Goal: Task Accomplishment & Management: Use online tool/utility

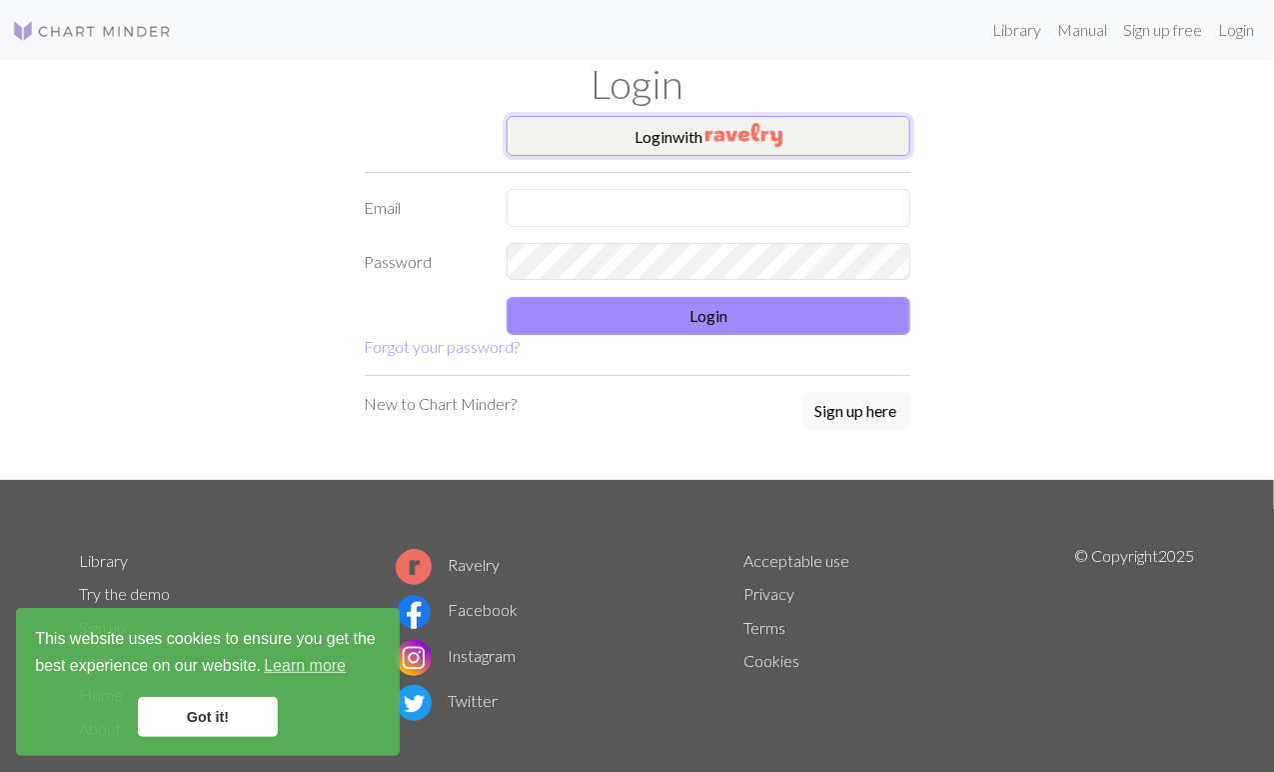
click at [638, 144] on button "Login with" at bounding box center [709, 136] width 404 height 40
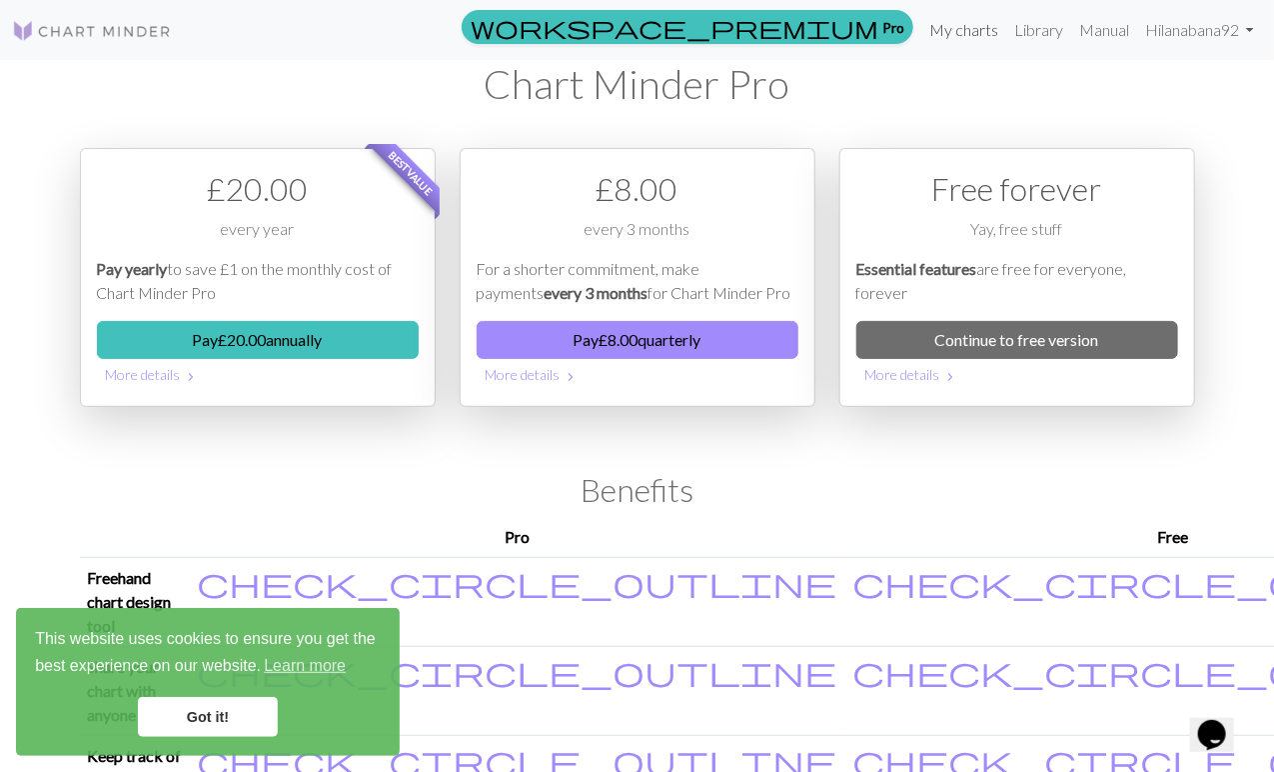
click at [972, 27] on link "My charts" at bounding box center [963, 30] width 85 height 40
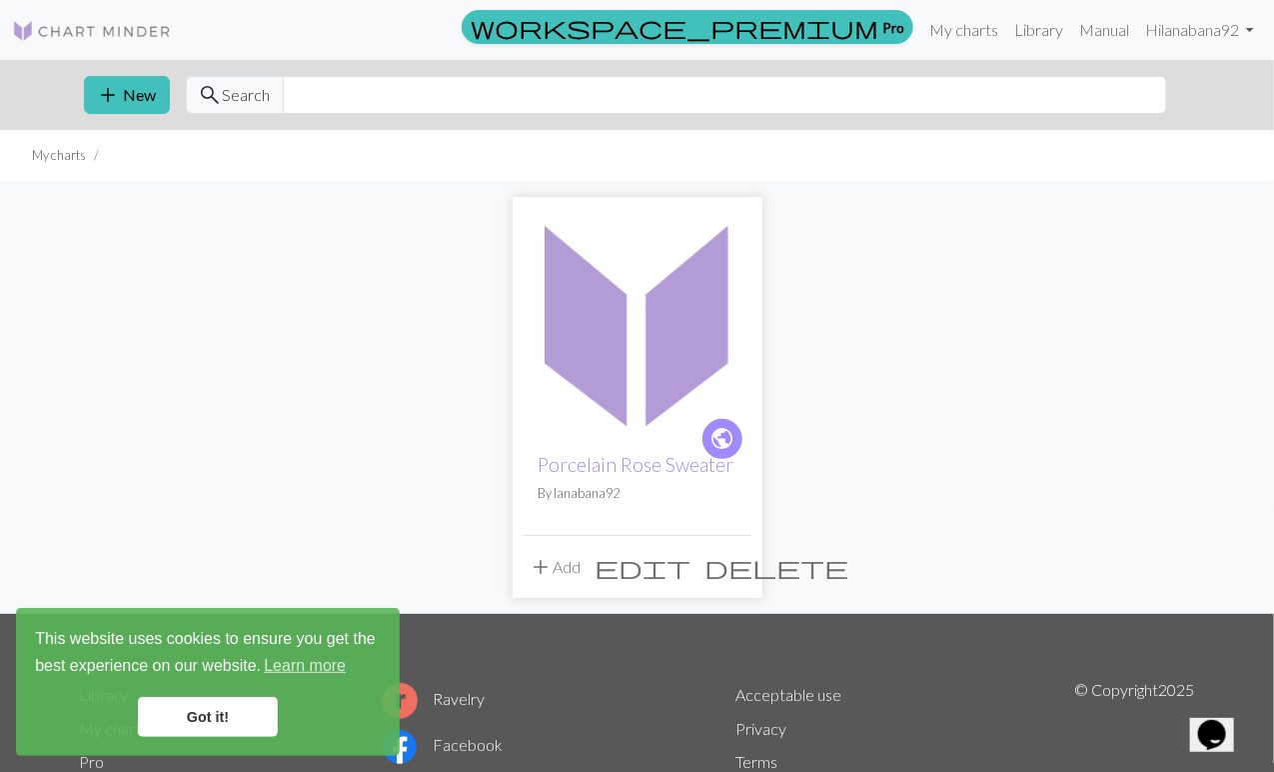
click at [673, 339] on img at bounding box center [638, 322] width 230 height 230
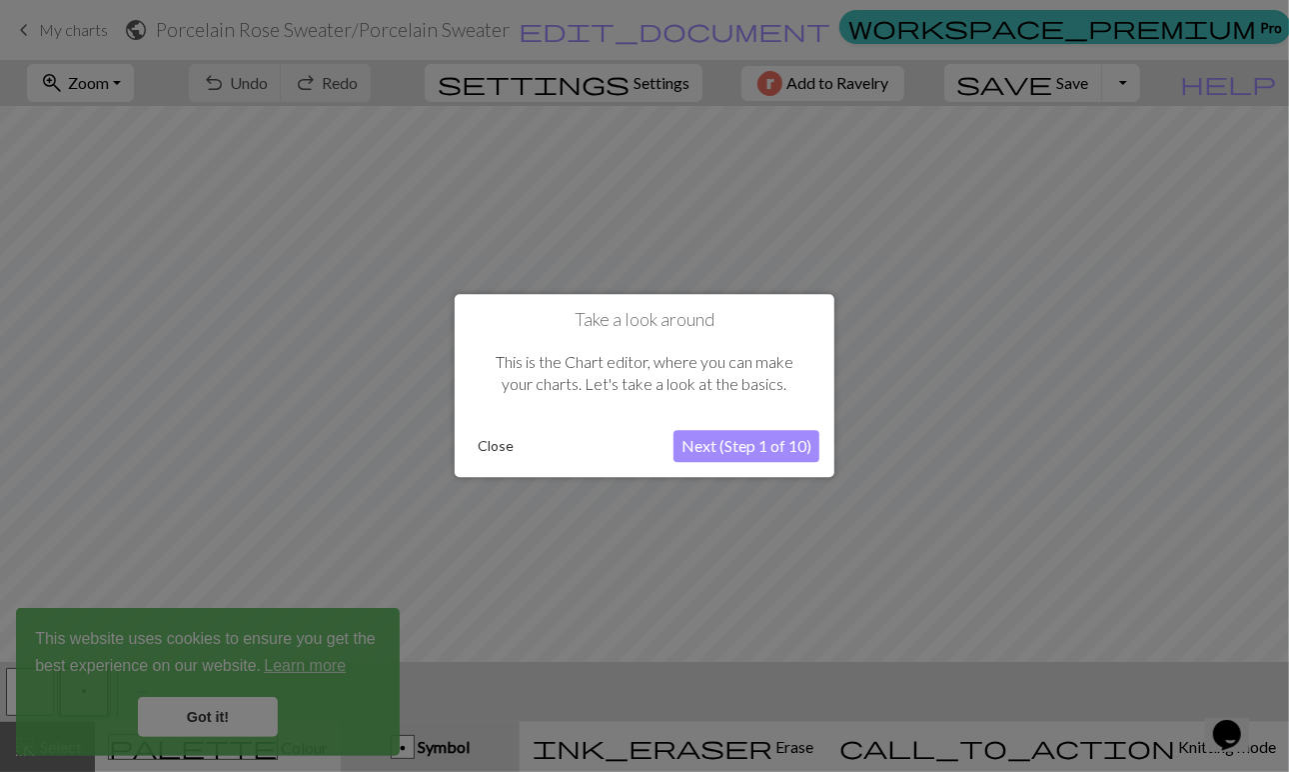
click at [487, 446] on button "Close" at bounding box center [496, 447] width 52 height 30
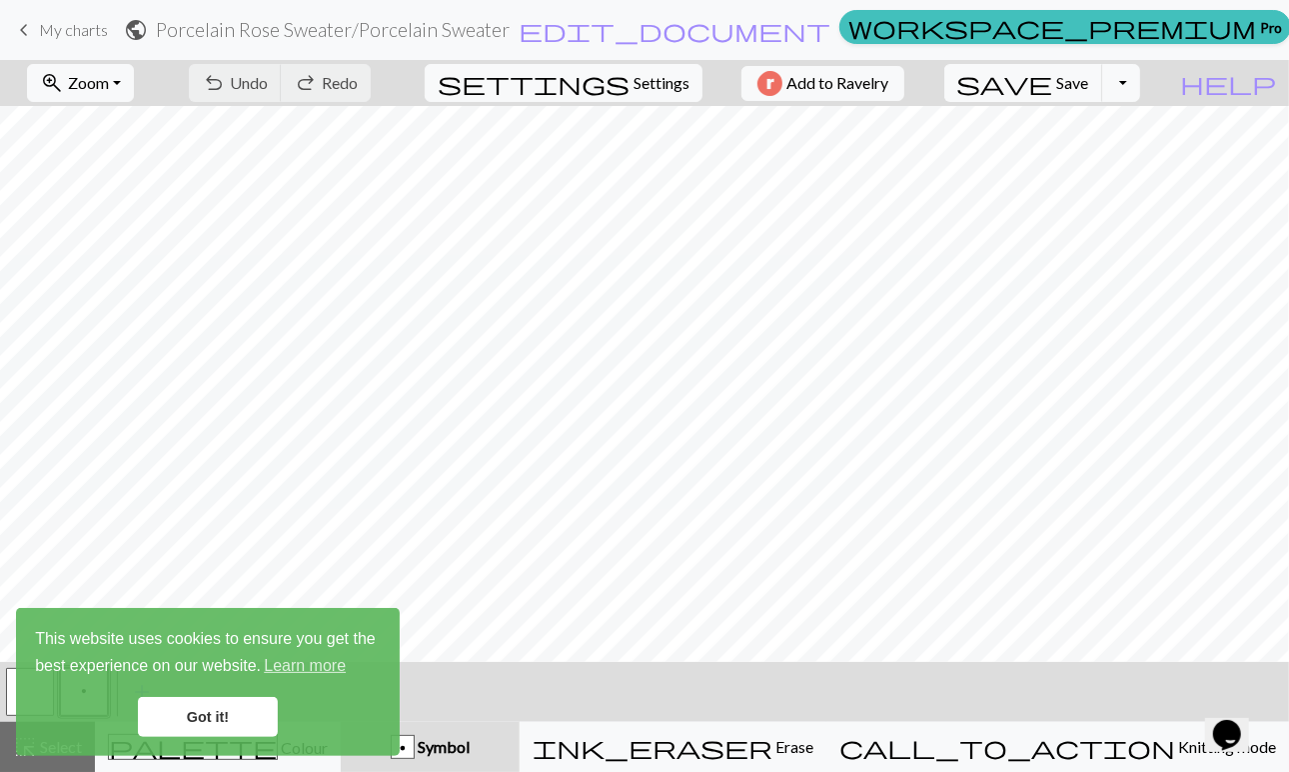
click at [207, 717] on link "Got it!" at bounding box center [208, 717] width 140 height 40
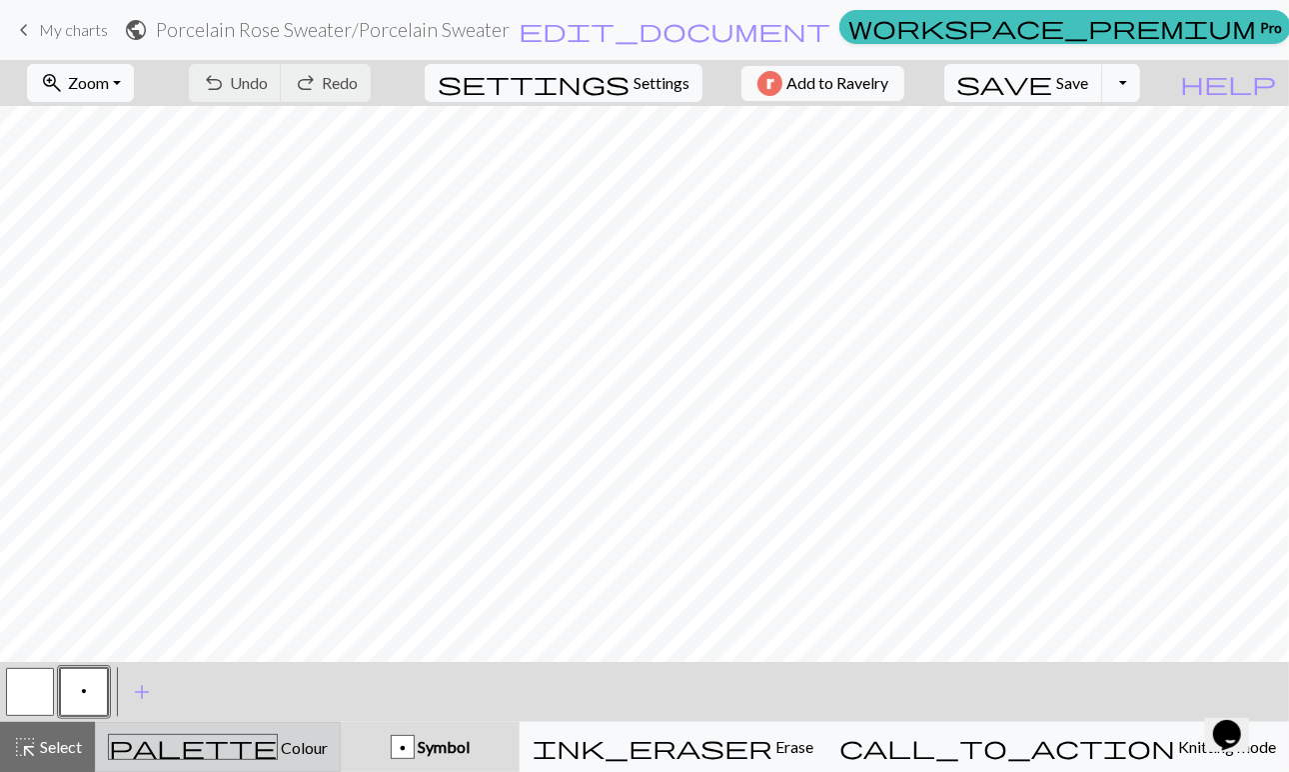
click at [278, 745] on span "Colour" at bounding box center [303, 747] width 50 height 19
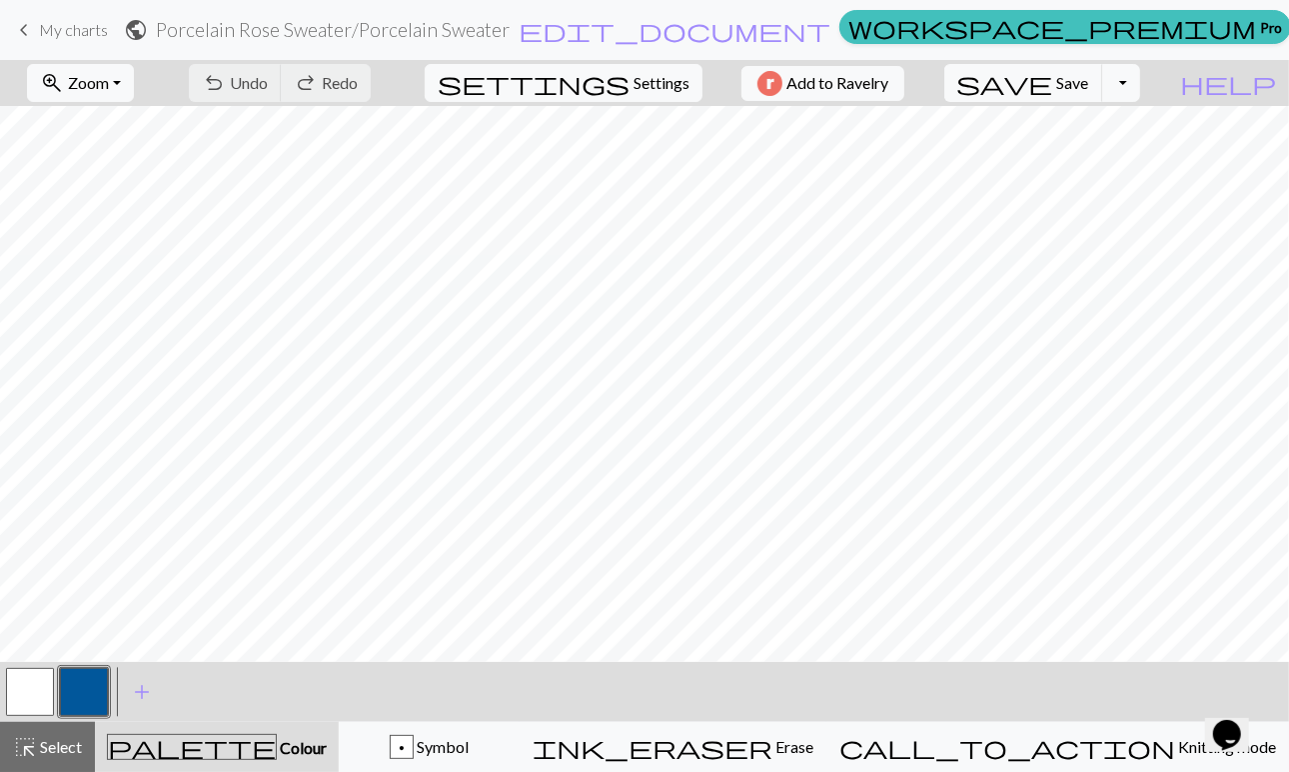
click at [78, 695] on button "button" at bounding box center [84, 692] width 48 height 48
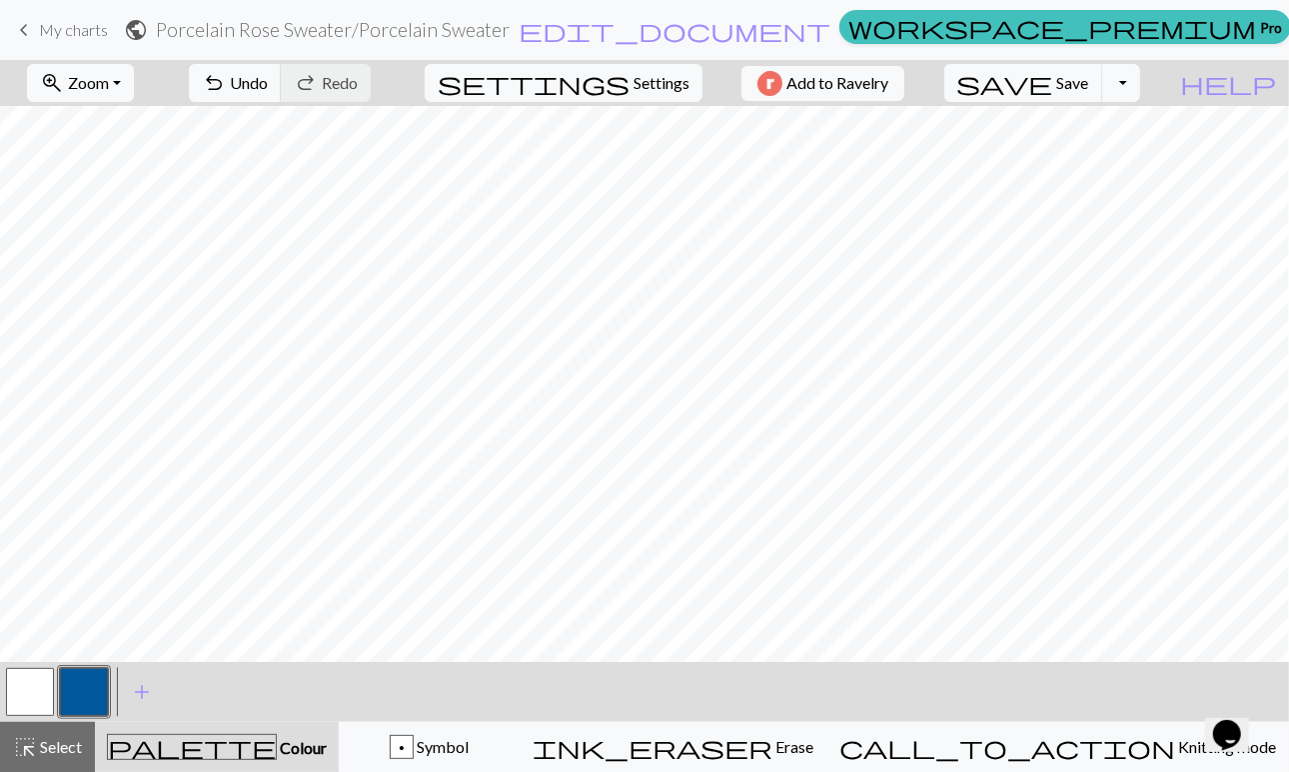
click at [22, 695] on button "button" at bounding box center [30, 692] width 48 height 48
click at [84, 694] on button "button" at bounding box center [84, 692] width 48 height 48
click at [268, 77] on span "Undo" at bounding box center [249, 82] width 38 height 19
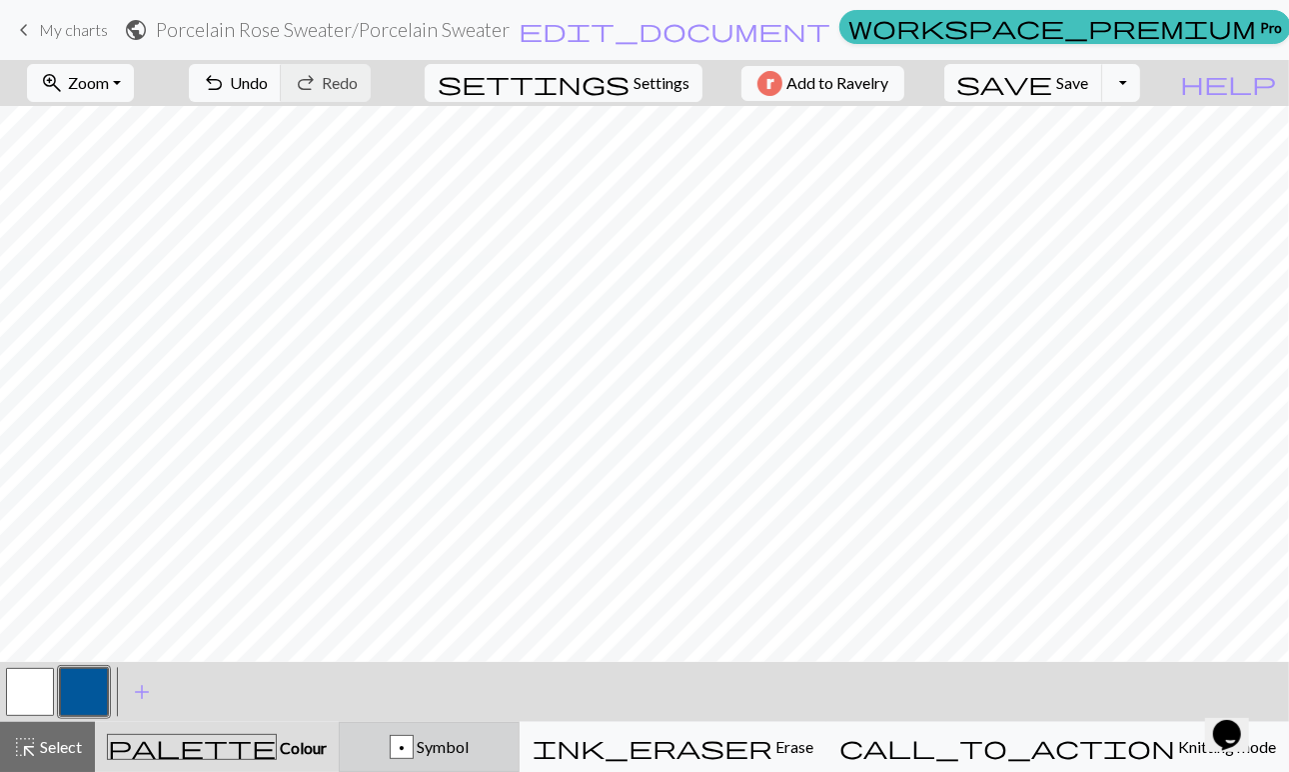
click at [469, 747] on span "Symbol" at bounding box center [441, 746] width 55 height 19
click at [278, 742] on span "Colour" at bounding box center [303, 747] width 50 height 19
click at [31, 699] on button "button" at bounding box center [30, 692] width 48 height 48
click at [71, 699] on button "button" at bounding box center [84, 692] width 48 height 48
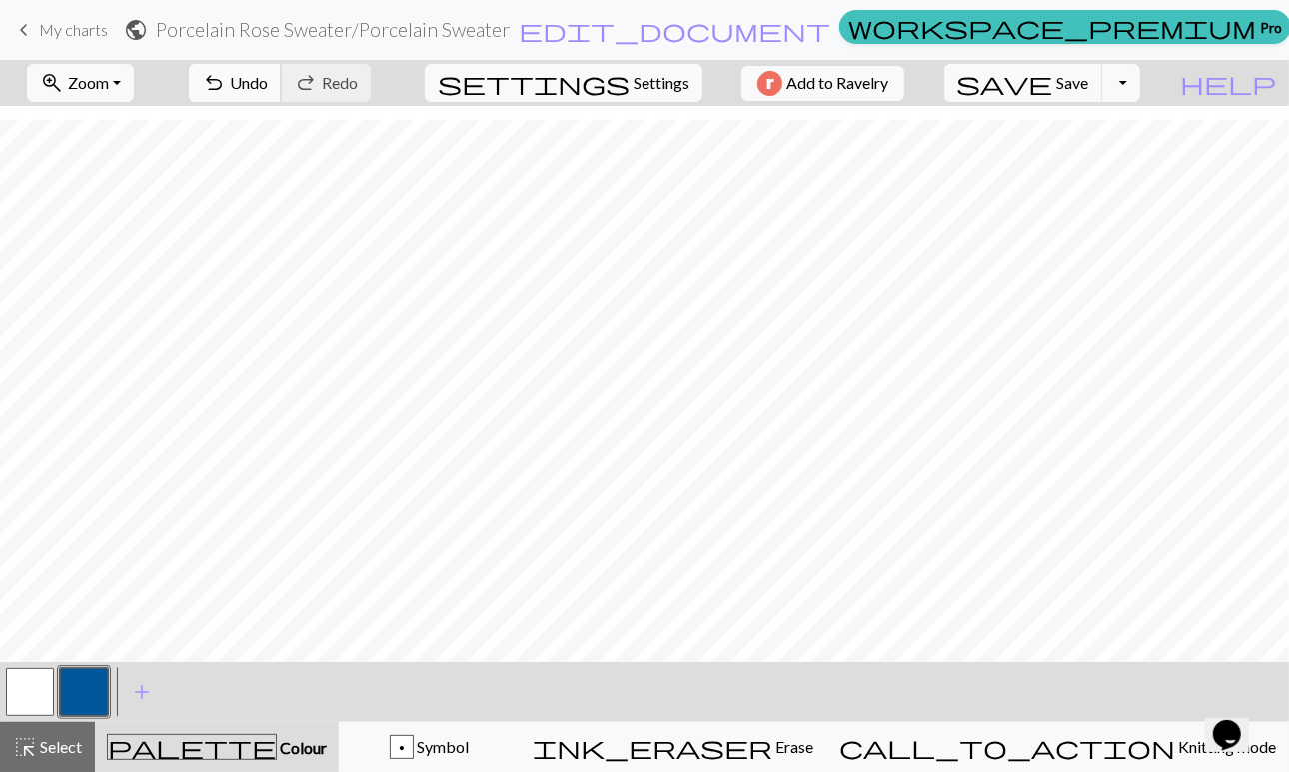
click at [268, 85] on span "Undo" at bounding box center [249, 82] width 38 height 19
click at [24, 705] on button "button" at bounding box center [30, 692] width 48 height 48
click at [90, 693] on button "button" at bounding box center [84, 692] width 48 height 48
click at [268, 79] on span "Undo" at bounding box center [249, 82] width 38 height 19
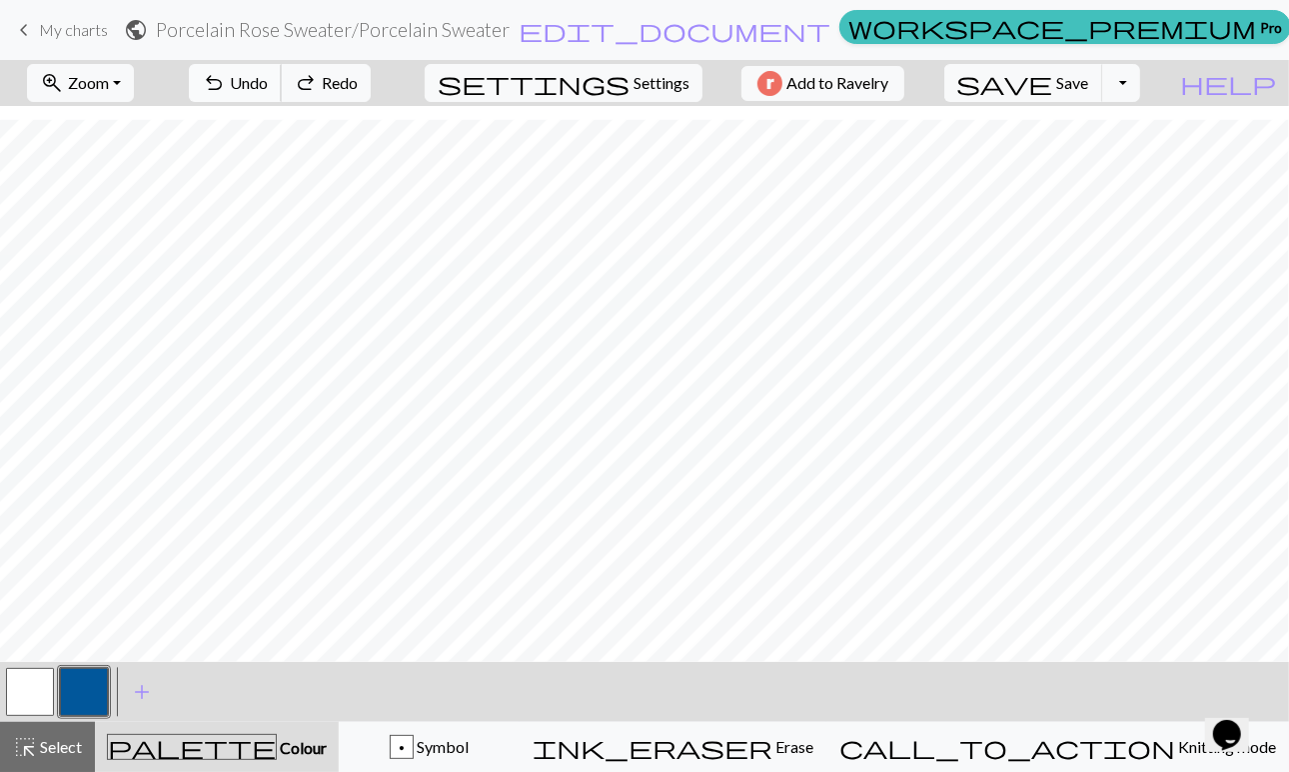
click at [268, 79] on span "Undo" at bounding box center [249, 82] width 38 height 19
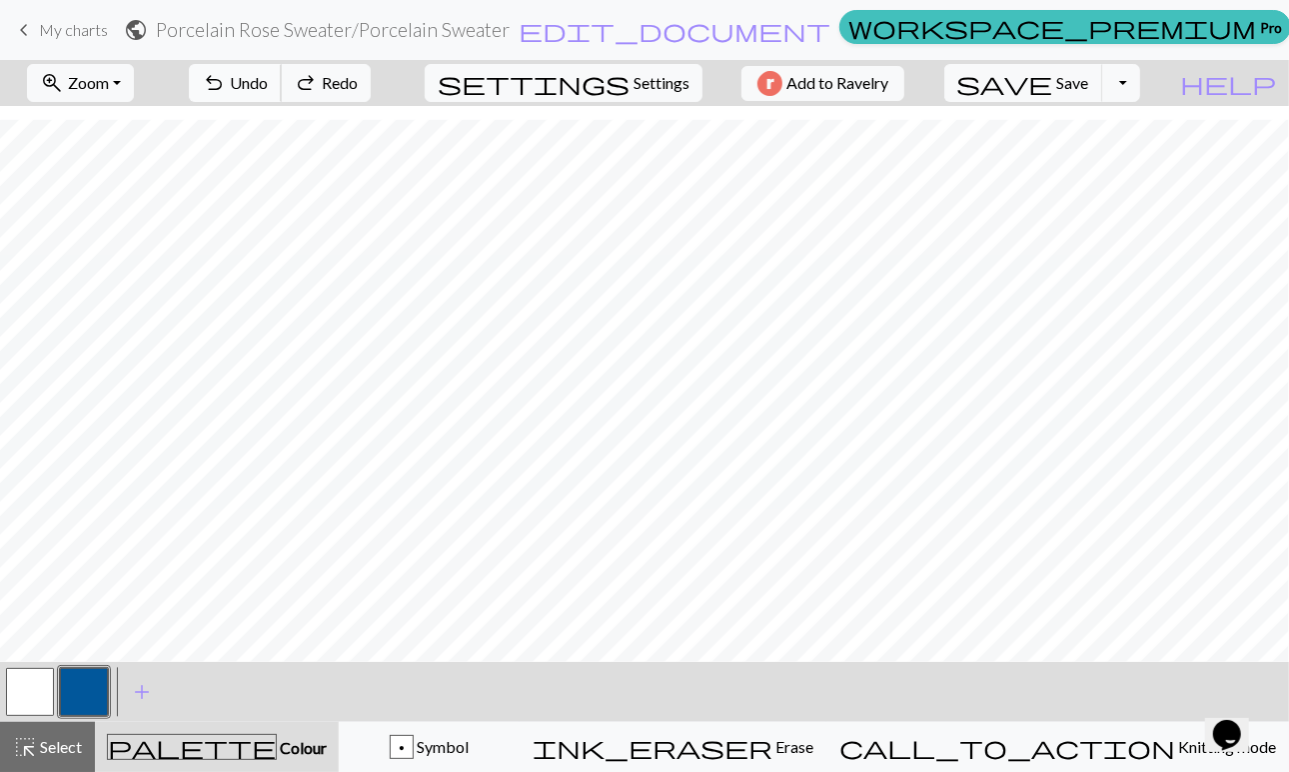
click at [268, 79] on span "Undo" at bounding box center [249, 82] width 38 height 19
click at [50, 737] on span "Select" at bounding box center [59, 746] width 45 height 19
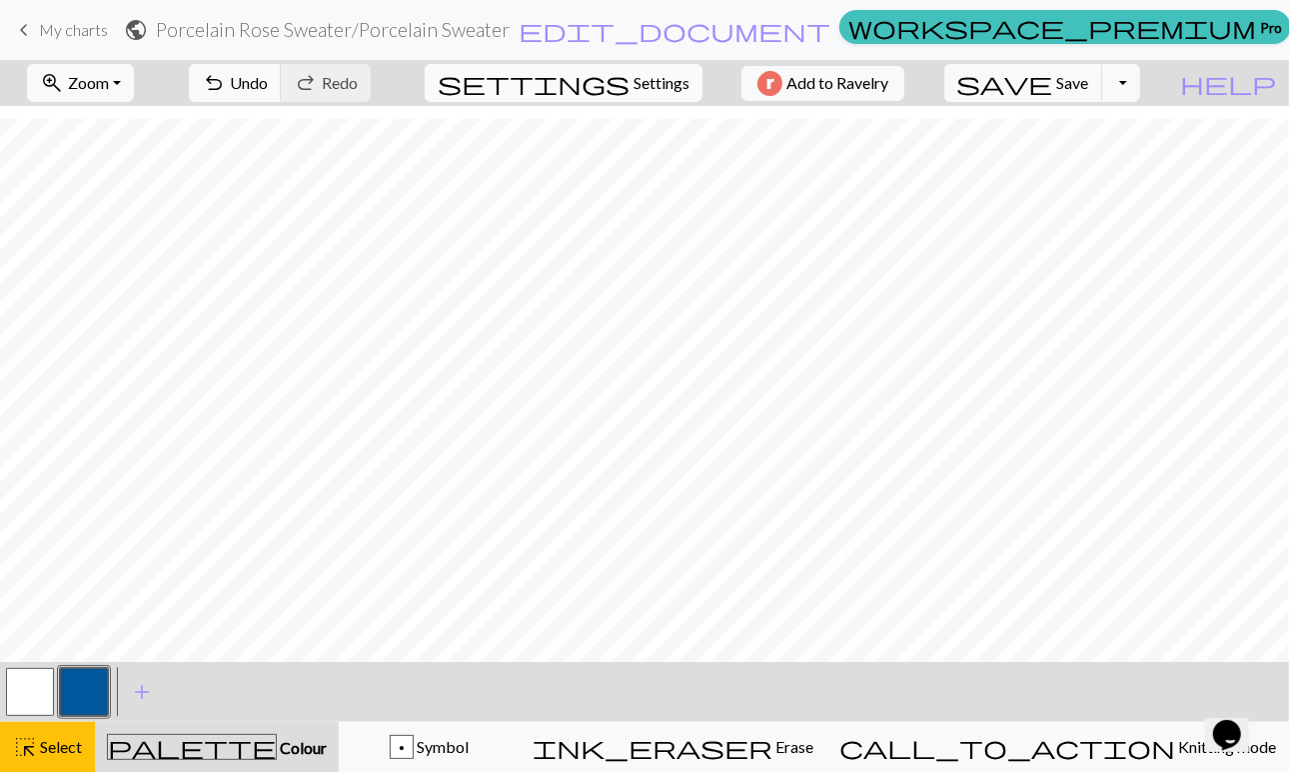
click at [664, 89] on span "Settings" at bounding box center [662, 83] width 56 height 24
select select "aran"
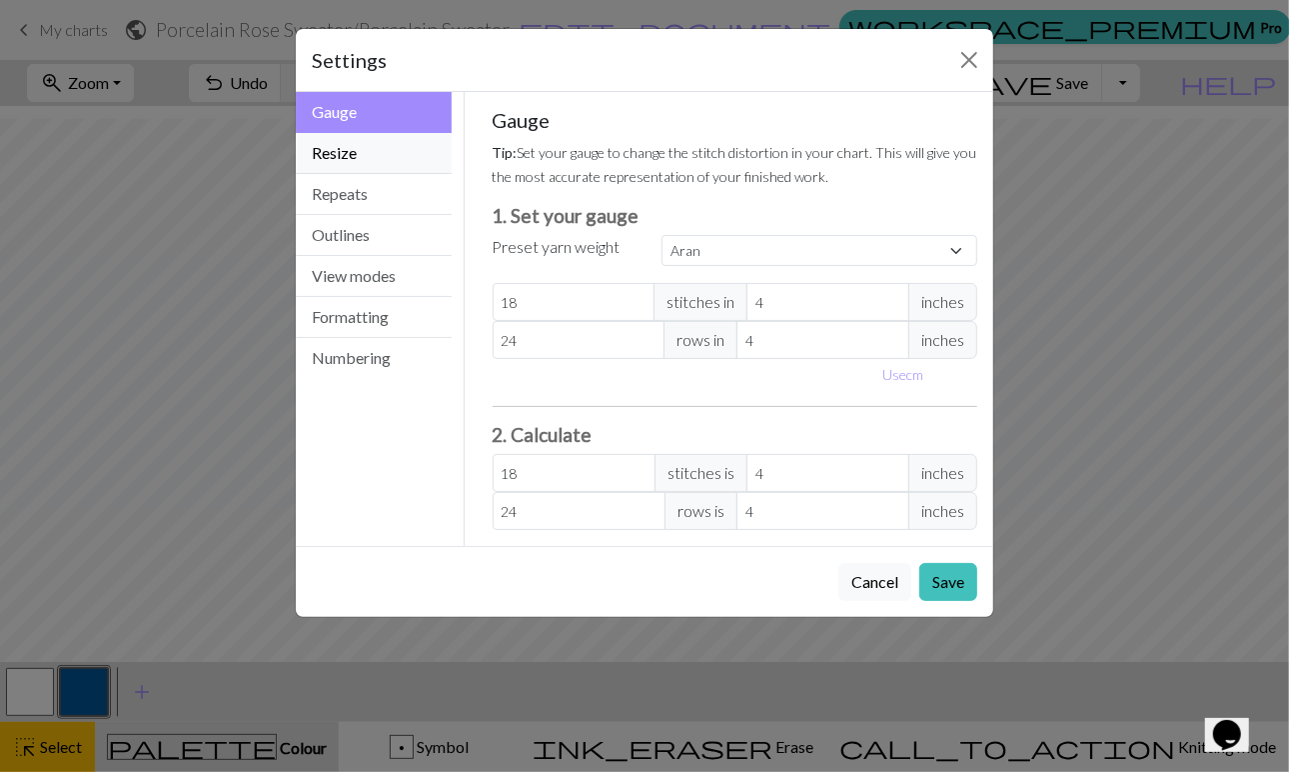
click at [390, 163] on button "Resize" at bounding box center [374, 153] width 156 height 41
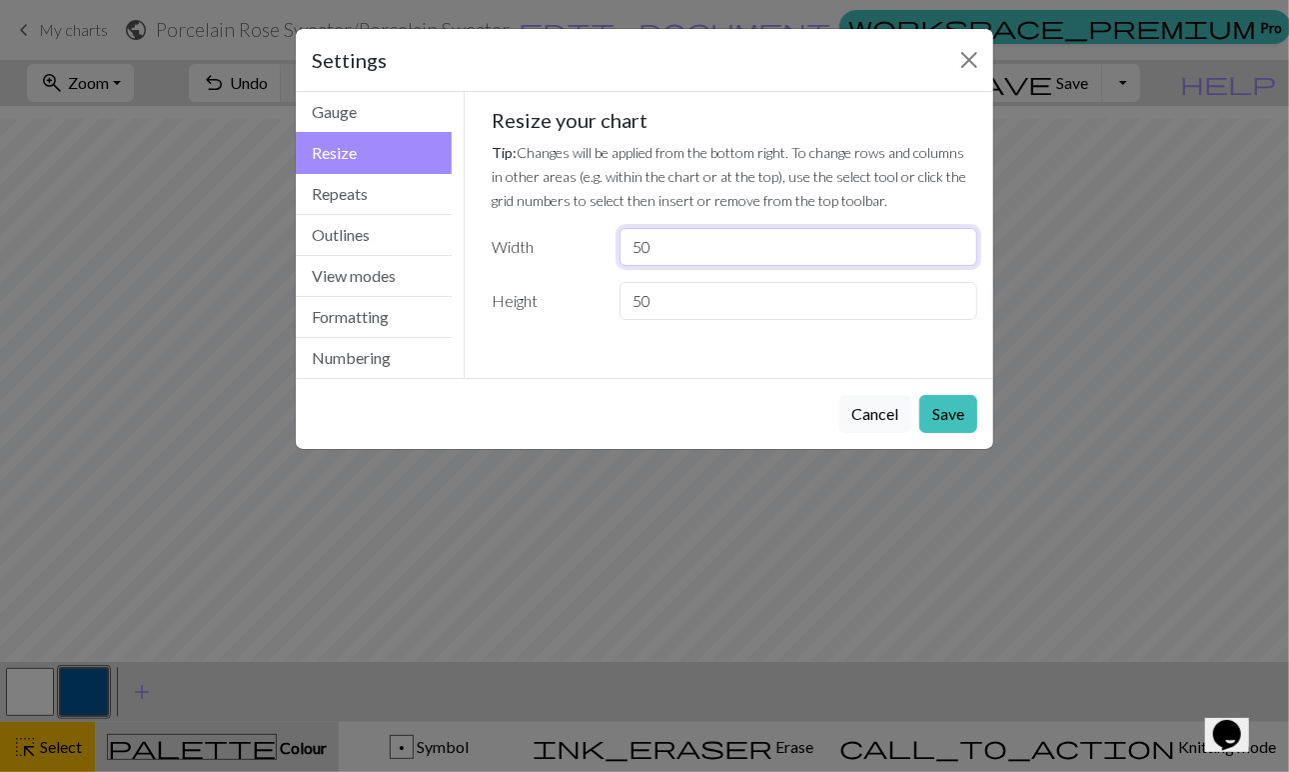
click at [659, 243] on input "50" at bounding box center [799, 247] width 358 height 38
type input "5"
type input "40"
click at [670, 301] on input "50" at bounding box center [799, 301] width 358 height 38
type input "5"
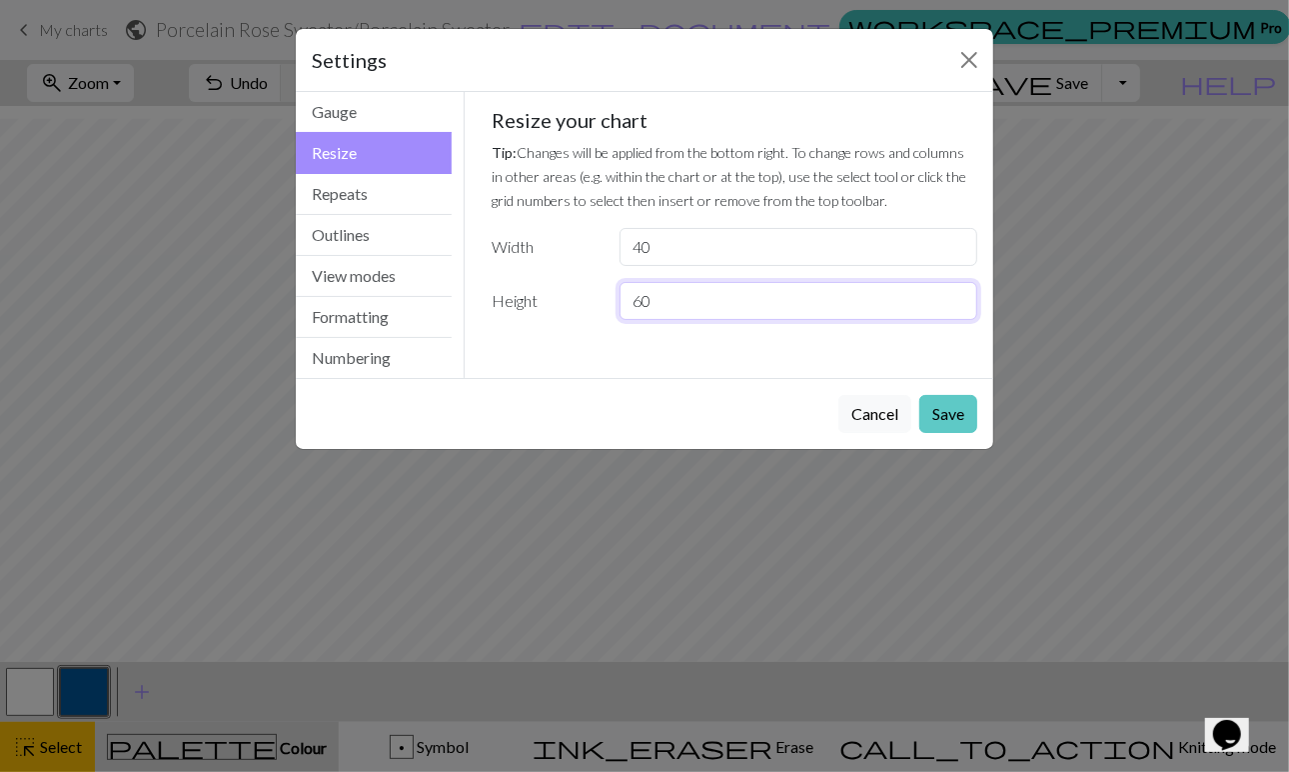
type input "60"
click at [958, 415] on button "Save" at bounding box center [948, 414] width 58 height 38
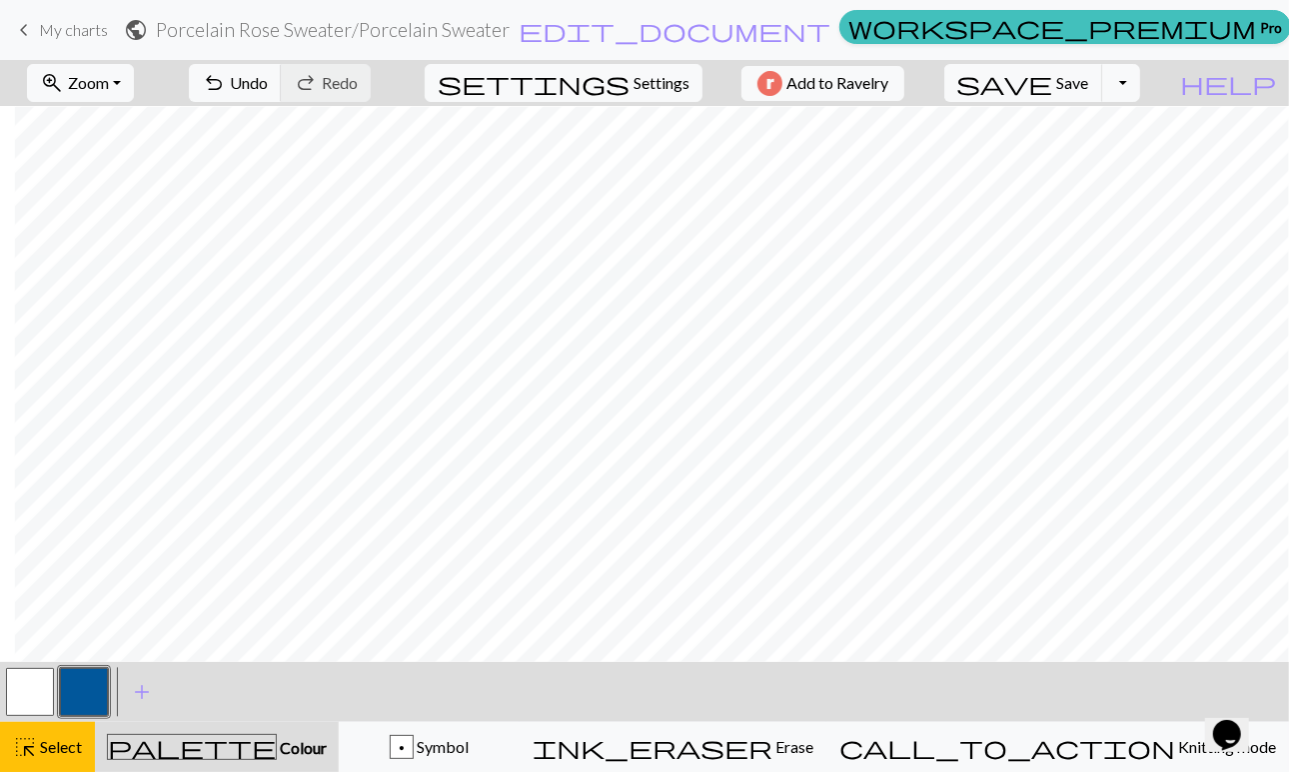
scroll to position [109, 14]
click at [321, 101] on div "undo Undo Undo redo Redo Redo" at bounding box center [280, 83] width 212 height 46
click at [282, 78] on button "undo Undo Undo" at bounding box center [235, 83] width 93 height 38
click at [109, 75] on span "Zoom" at bounding box center [88, 82] width 41 height 19
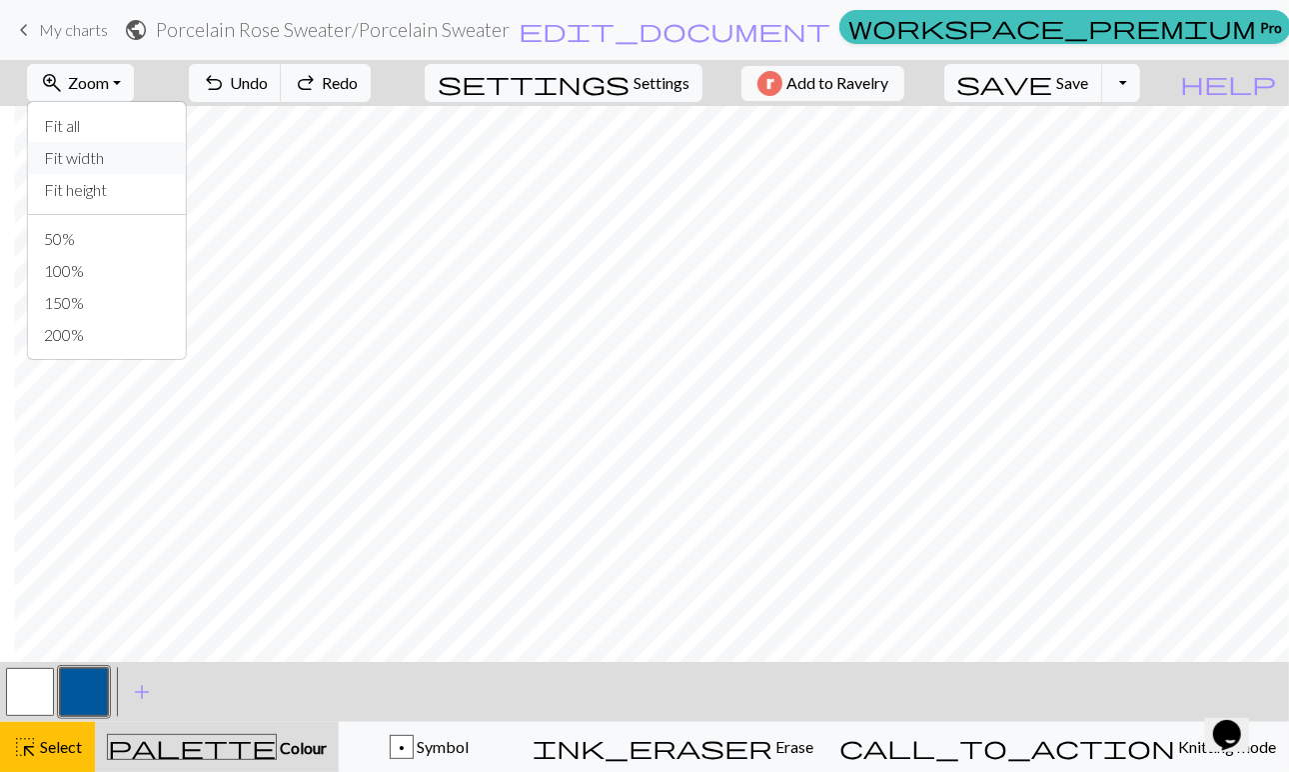
click at [125, 161] on button "Fit width" at bounding box center [107, 158] width 158 height 32
click at [38, 730] on button "highlight_alt Select Select" at bounding box center [47, 747] width 95 height 50
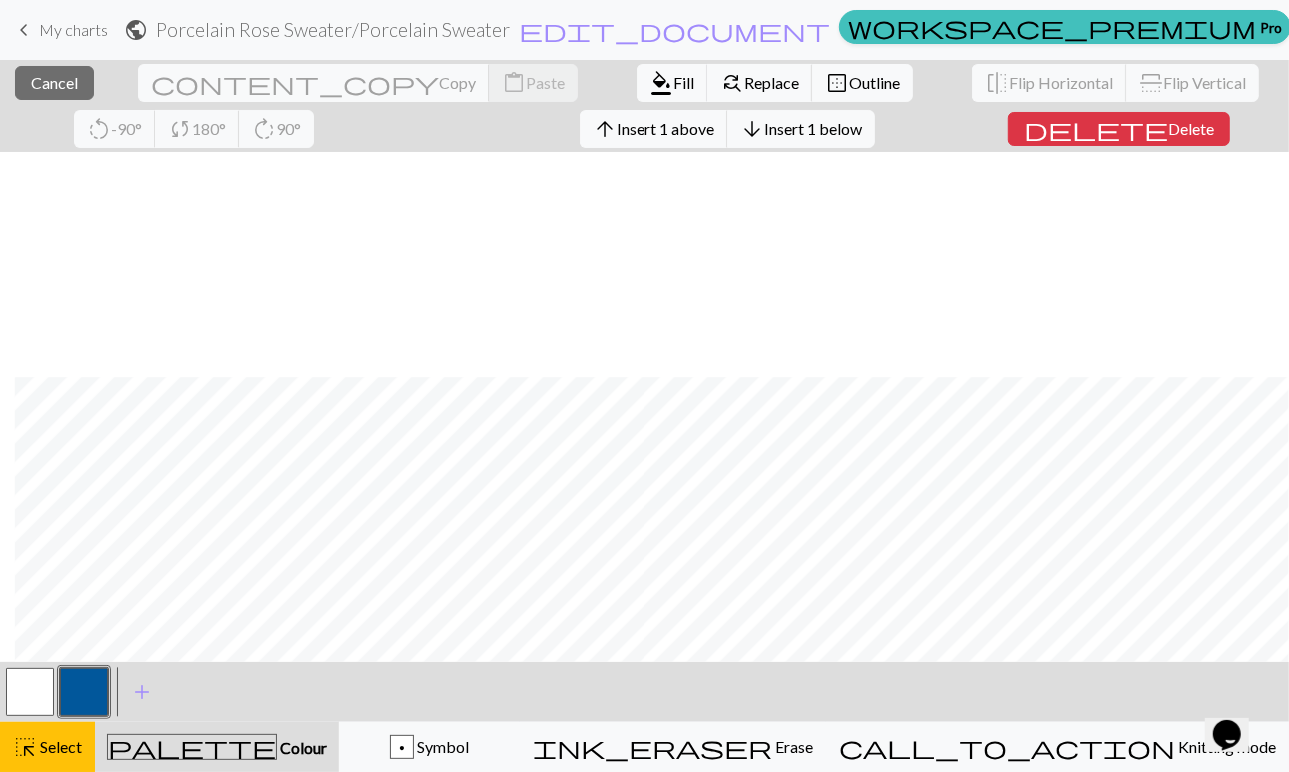
scroll to position [366, 14]
click at [56, 73] on span "Cancel" at bounding box center [54, 82] width 47 height 19
click at [617, 126] on span "Insert 1 above" at bounding box center [666, 128] width 98 height 19
click at [617, 125] on span "Insert 1 above" at bounding box center [666, 128] width 98 height 19
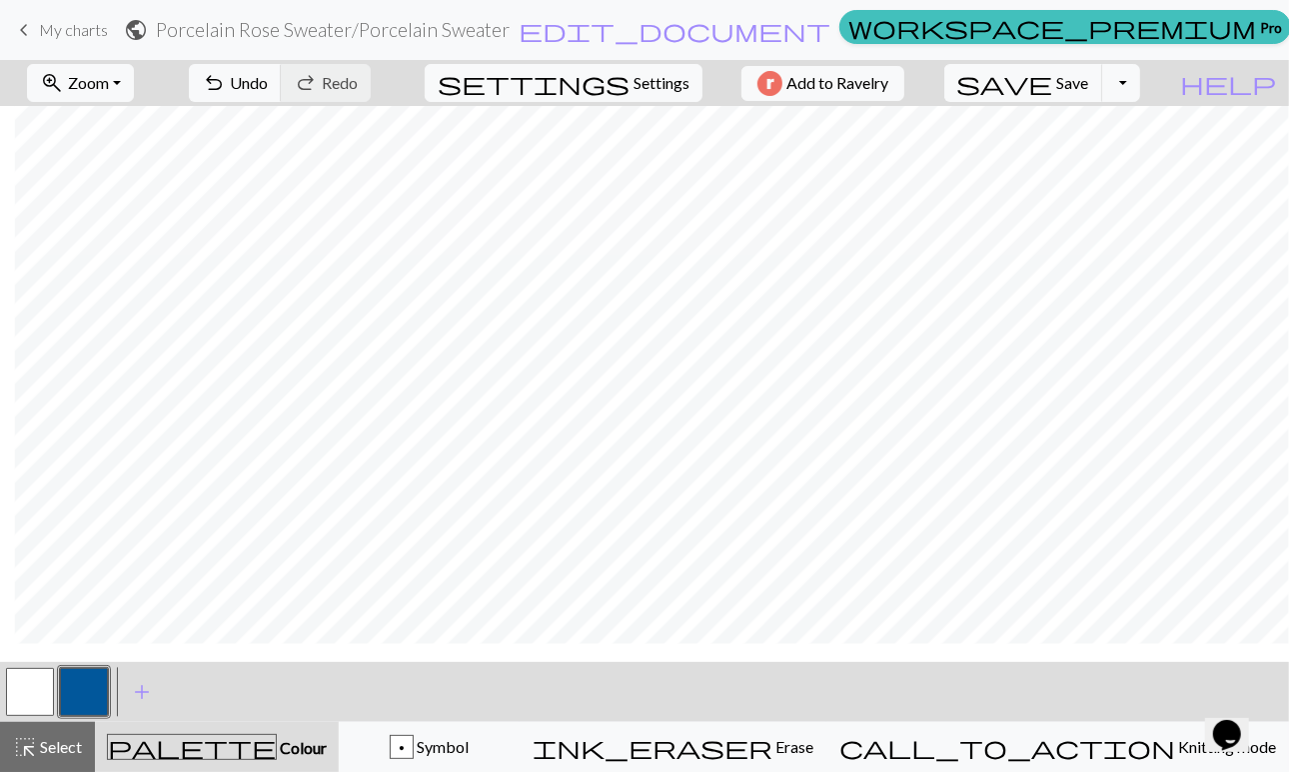
scroll to position [440, 14]
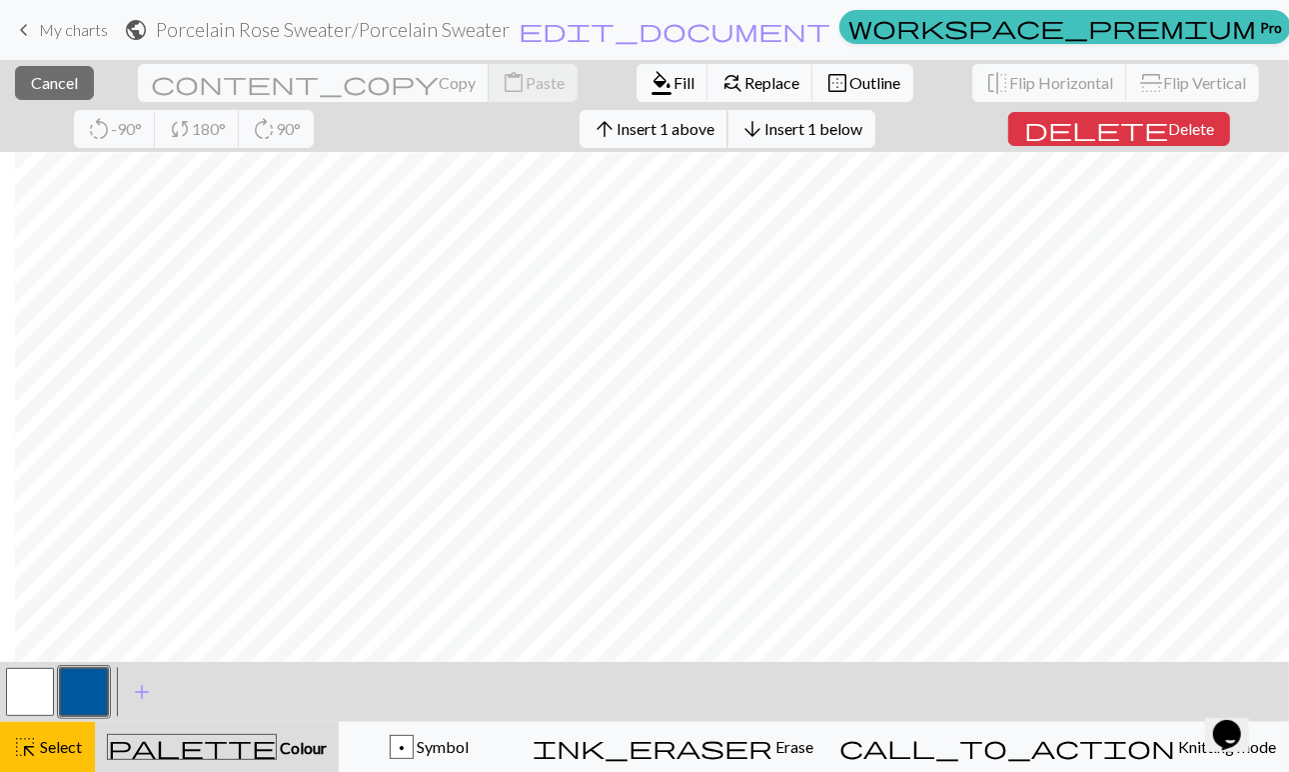
click at [617, 125] on span "Insert 1 above" at bounding box center [666, 128] width 98 height 19
click at [617, 127] on span "Insert 1 above" at bounding box center [666, 128] width 98 height 19
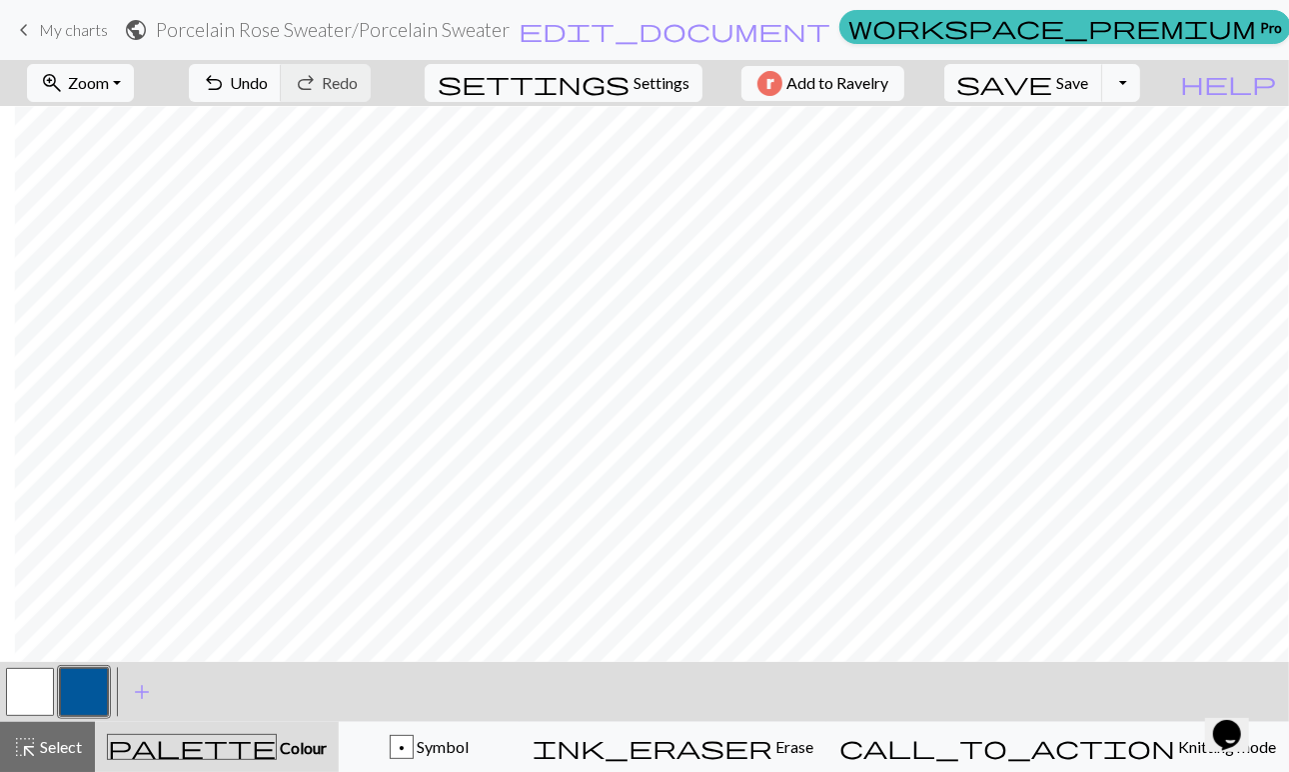
click at [386, 81] on div "undo Undo Undo redo Redo Redo" at bounding box center [280, 83] width 212 height 46
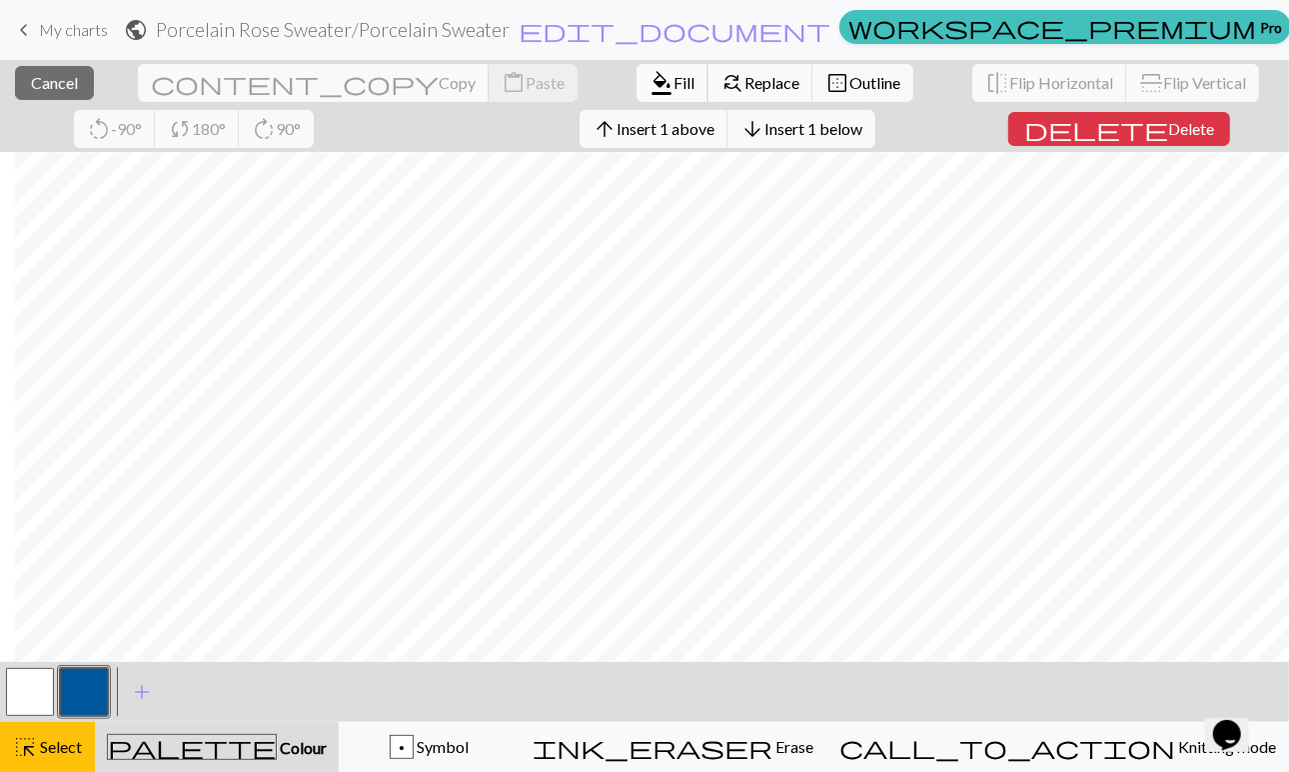
click at [650, 81] on span "format_color_fill" at bounding box center [662, 83] width 24 height 28
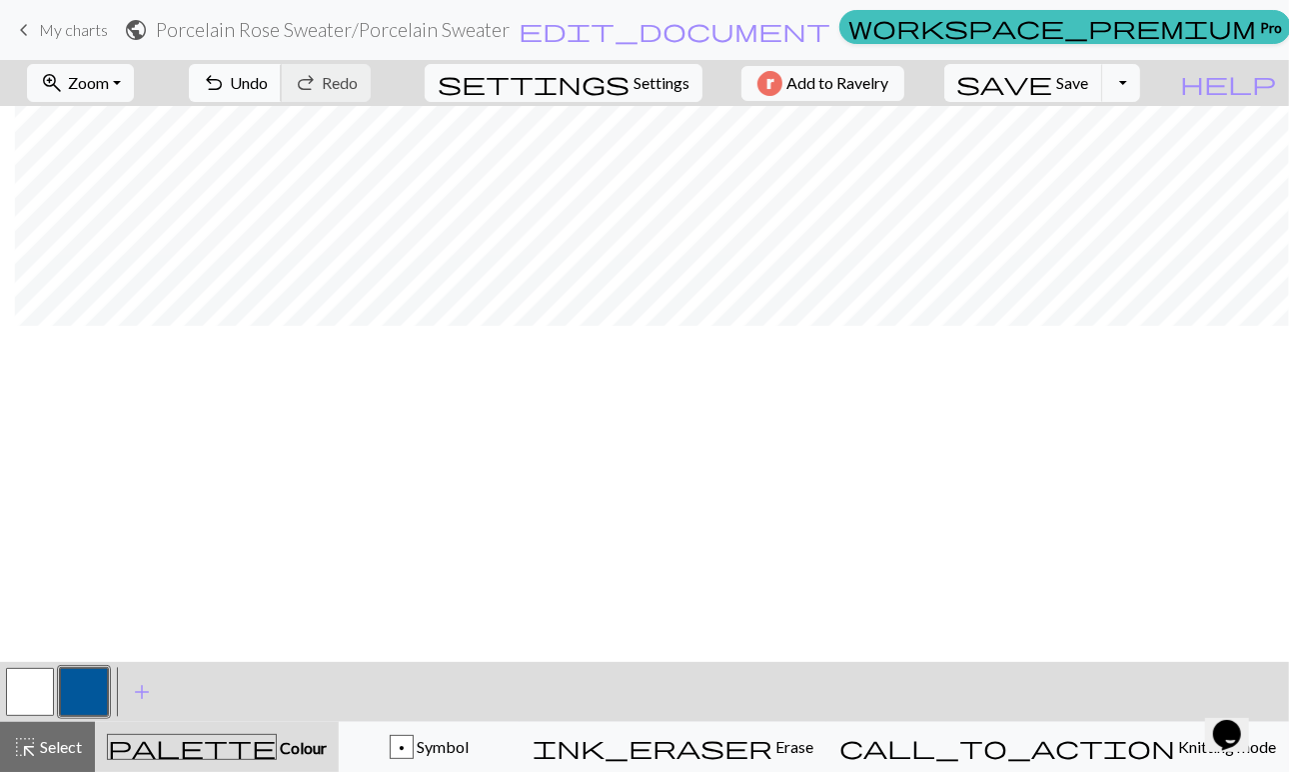
scroll to position [102, 14]
click at [648, 77] on span "Settings" at bounding box center [662, 83] width 56 height 24
select select "aran"
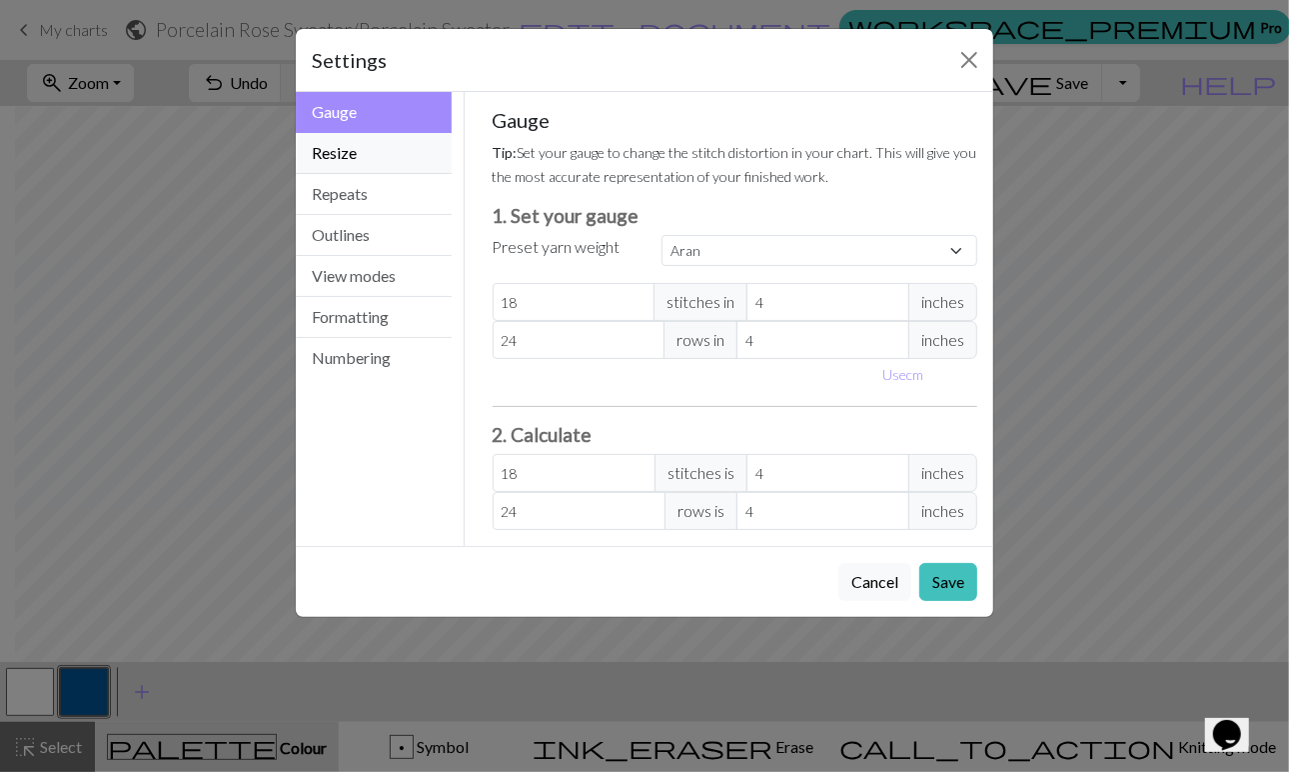
click at [345, 161] on button "Resize" at bounding box center [374, 153] width 156 height 41
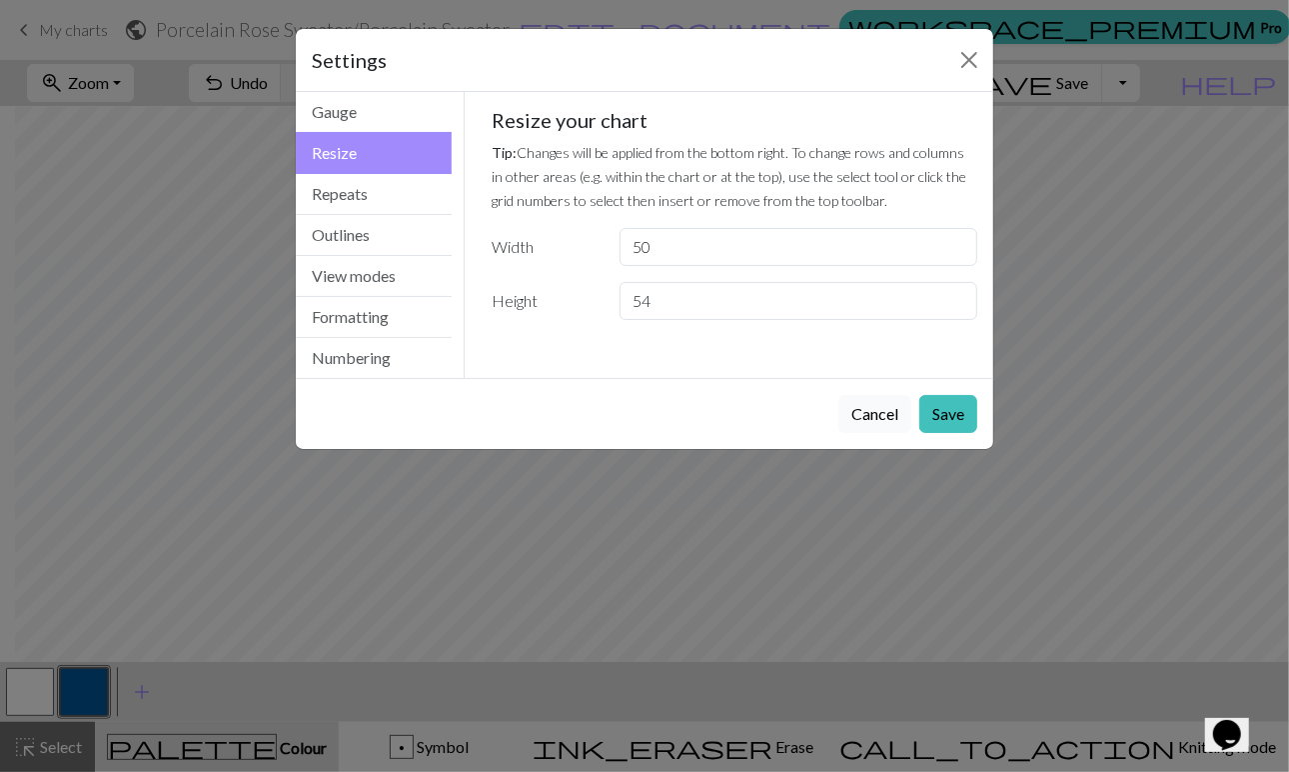
click at [860, 411] on button "Cancel" at bounding box center [875, 414] width 73 height 38
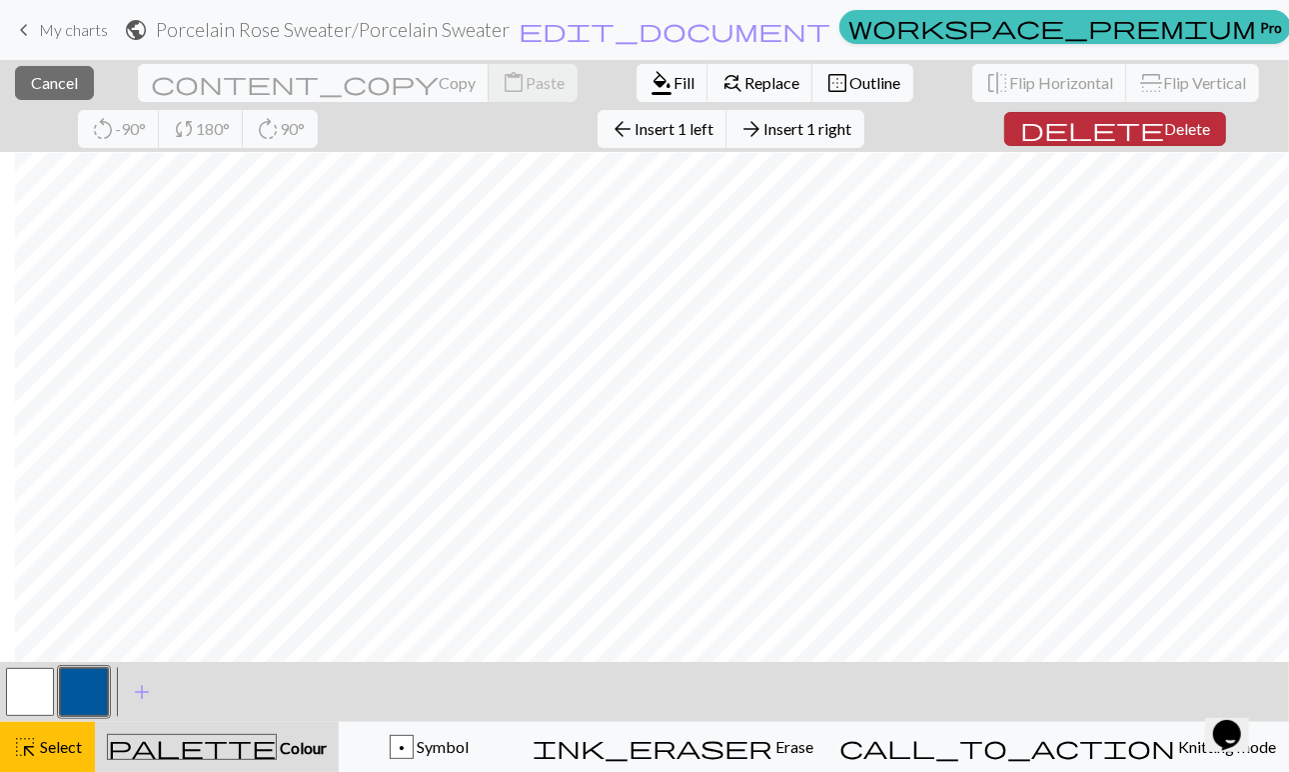
click at [1164, 124] on span "Delete" at bounding box center [1187, 128] width 46 height 19
click at [1164, 119] on span "Delete" at bounding box center [1187, 128] width 46 height 19
click at [1164, 122] on span "Delete" at bounding box center [1187, 128] width 46 height 19
click at [1164, 127] on span "Delete" at bounding box center [1187, 128] width 46 height 19
click at [1164, 124] on span "Delete" at bounding box center [1187, 128] width 46 height 19
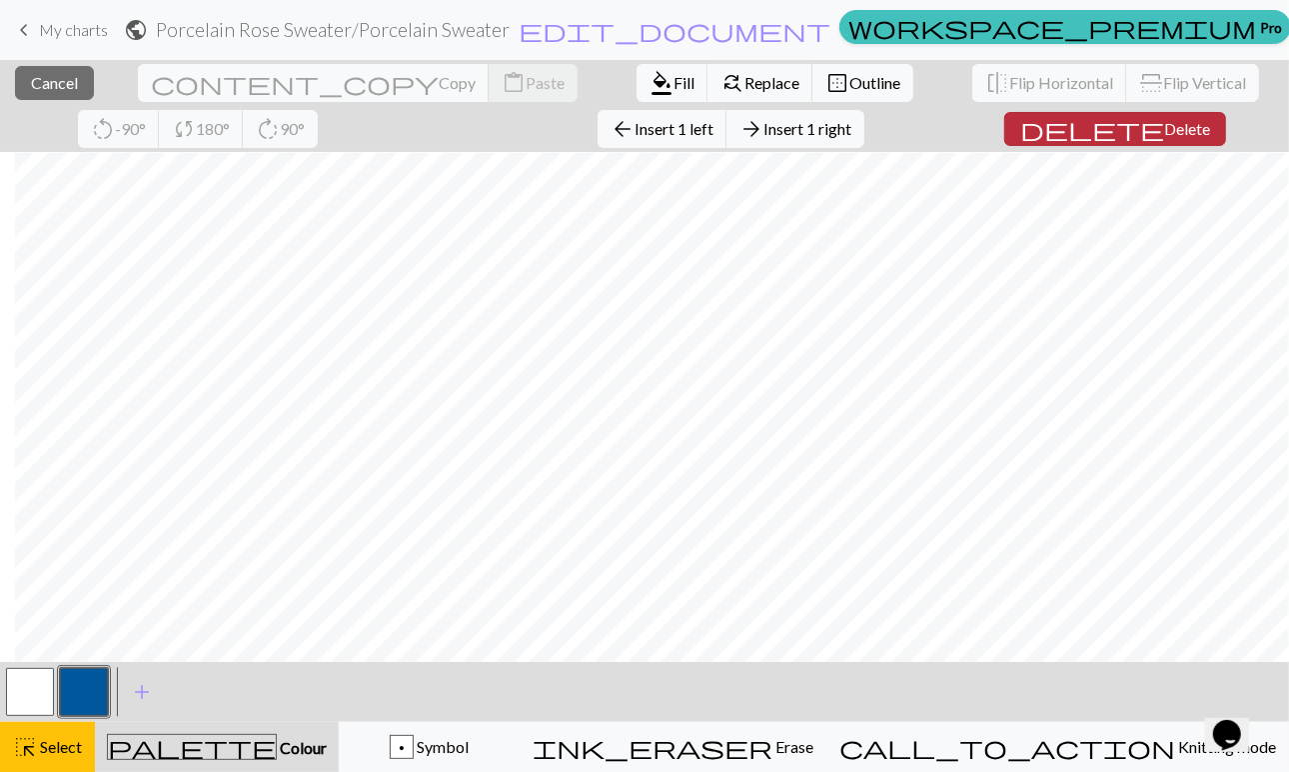
click at [1164, 133] on span "Delete" at bounding box center [1187, 128] width 46 height 19
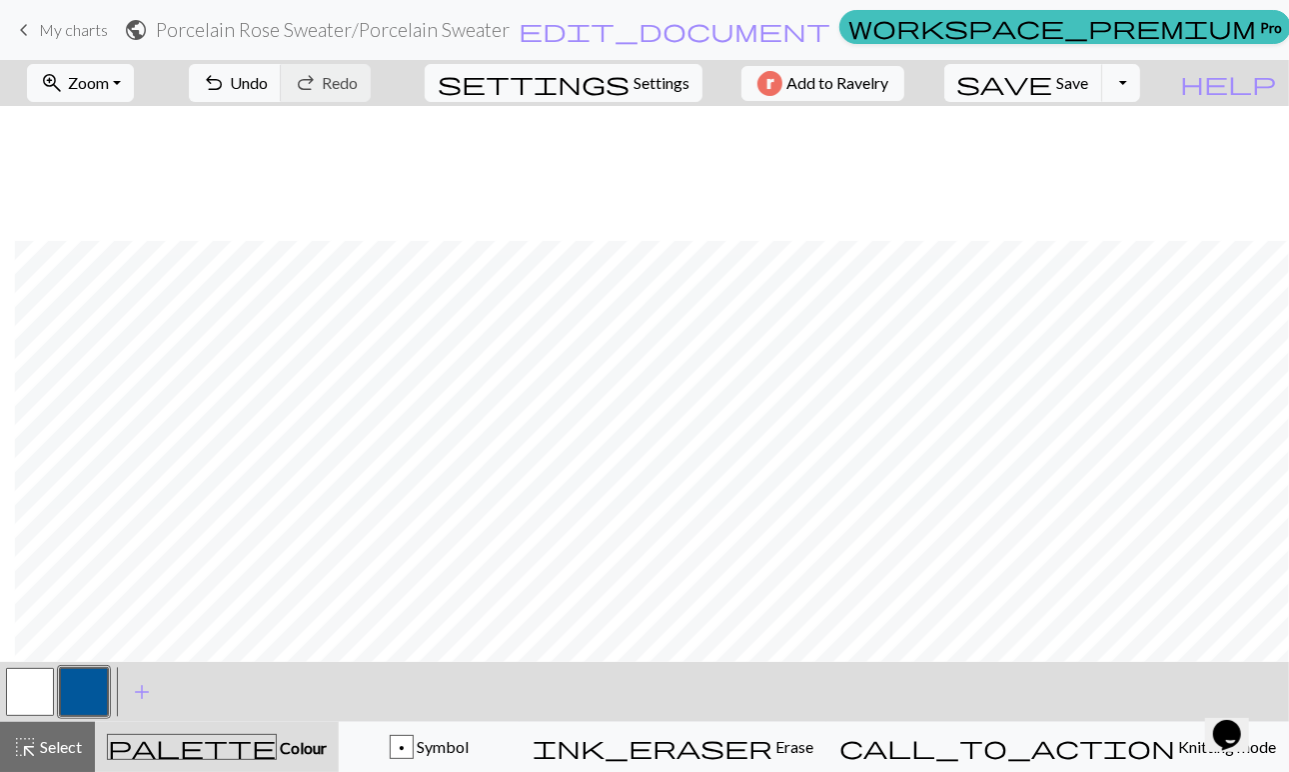
scroll to position [436, 14]
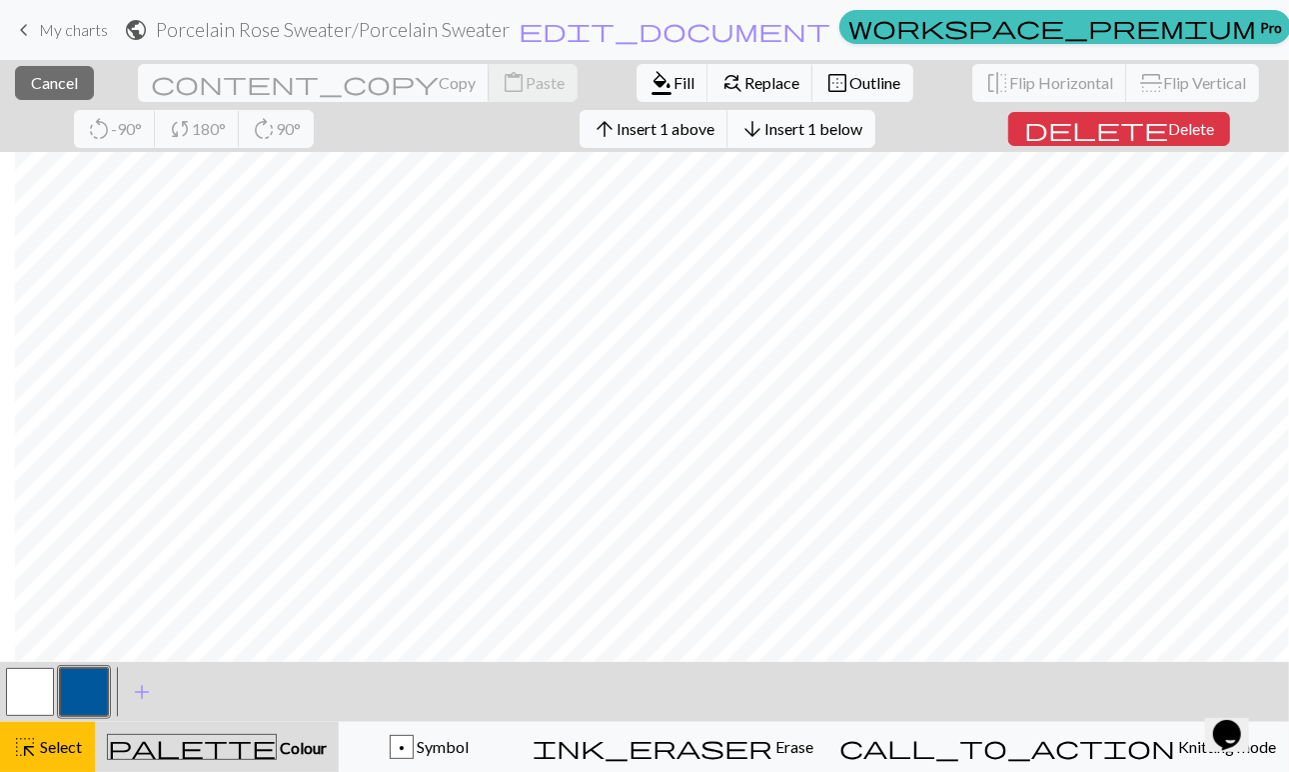
click at [765, 121] on span "Insert 1 below" at bounding box center [814, 128] width 98 height 19
click at [741, 127] on span "arrow_downward" at bounding box center [753, 129] width 24 height 28
click at [1168, 127] on span "Delete" at bounding box center [1191, 128] width 46 height 19
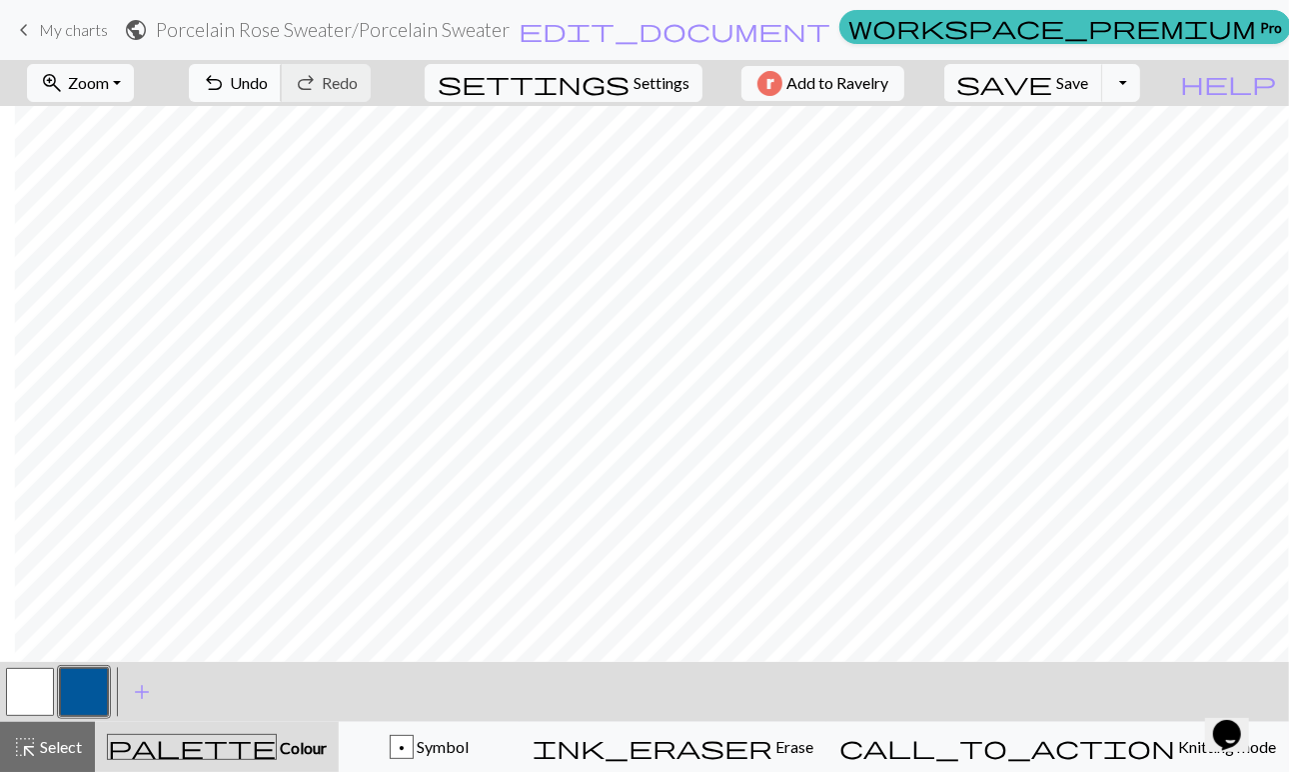
click at [268, 78] on span "Undo" at bounding box center [249, 82] width 38 height 19
click at [20, 686] on button "button" at bounding box center [30, 692] width 48 height 48
click at [91, 692] on button "button" at bounding box center [84, 692] width 48 height 48
click at [36, 685] on button "button" at bounding box center [30, 692] width 48 height 48
click at [68, 682] on button "button" at bounding box center [84, 692] width 48 height 48
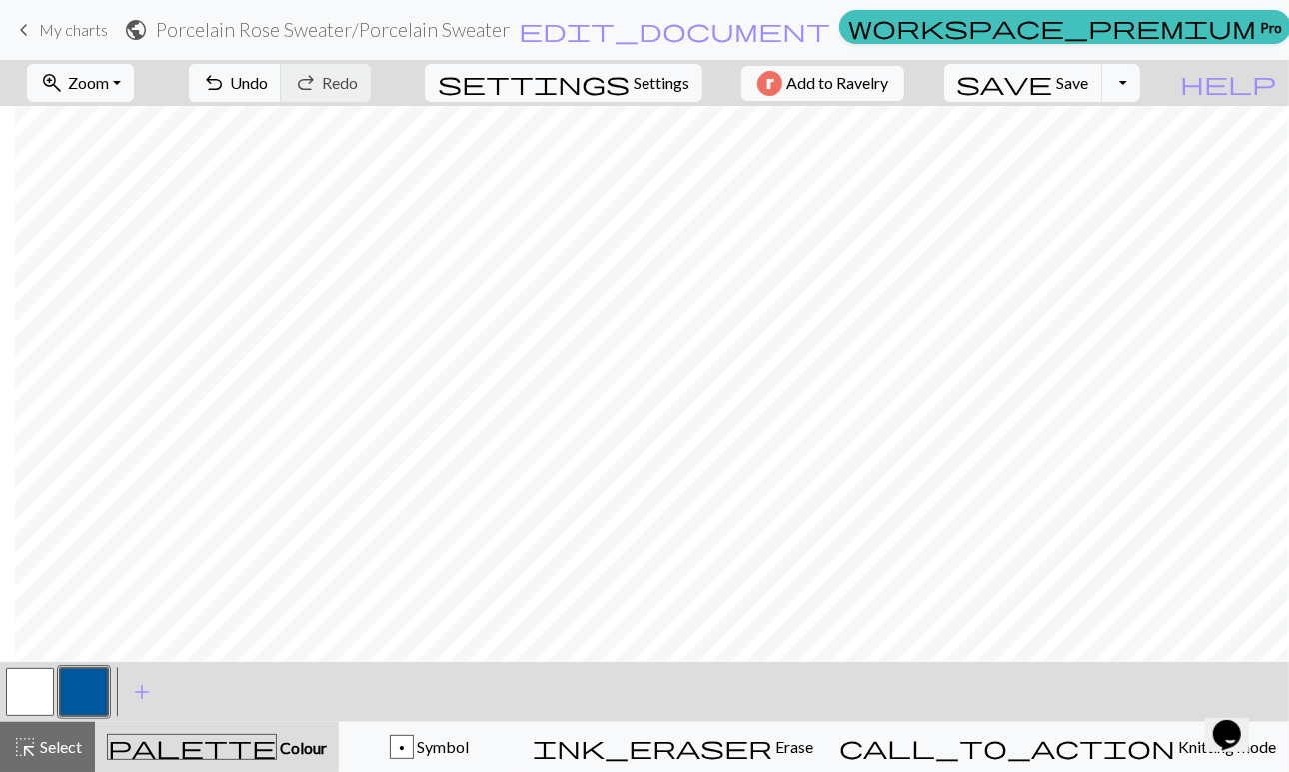
click at [30, 679] on button "button" at bounding box center [30, 692] width 48 height 48
click at [90, 697] on button "button" at bounding box center [84, 692] width 48 height 48
click at [29, 694] on button "button" at bounding box center [30, 692] width 48 height 48
click at [79, 693] on button "button" at bounding box center [84, 692] width 48 height 48
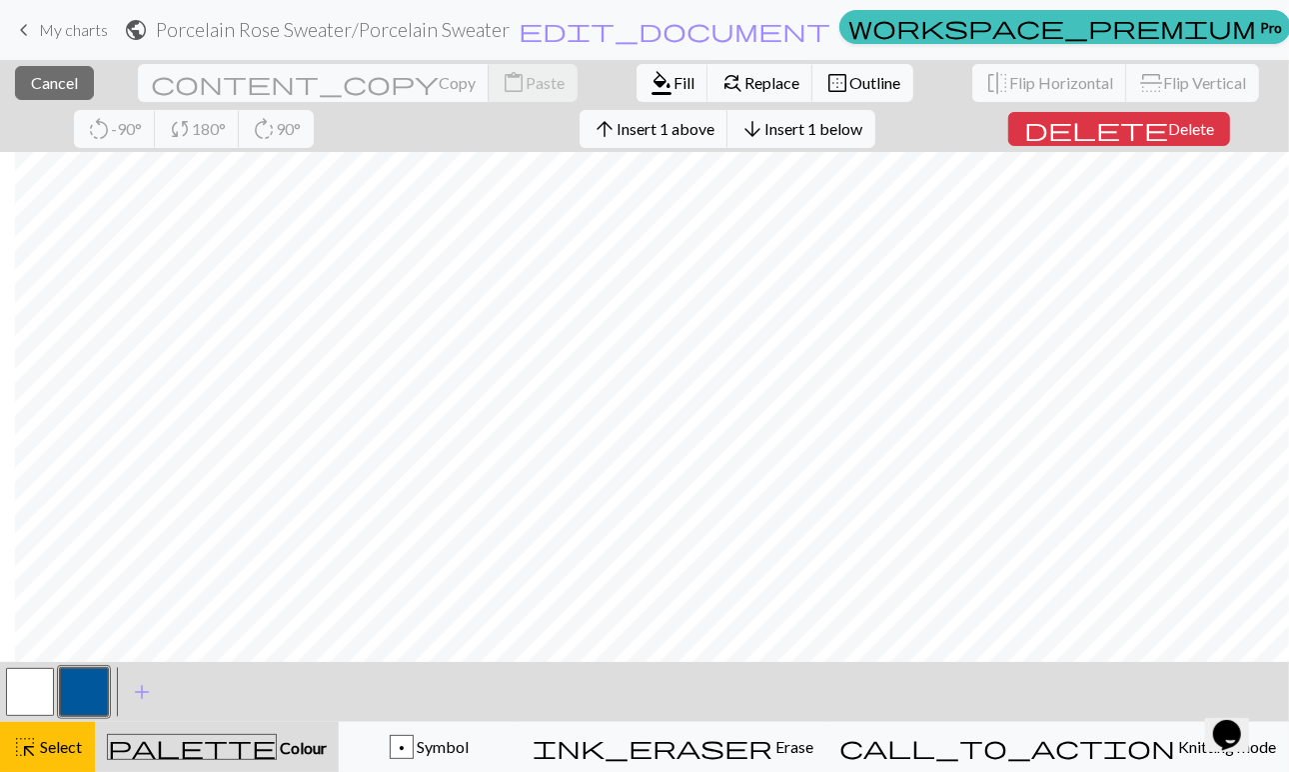
click at [36, 688] on button "button" at bounding box center [30, 692] width 48 height 48
click at [674, 89] on span "Fill" at bounding box center [684, 82] width 21 height 19
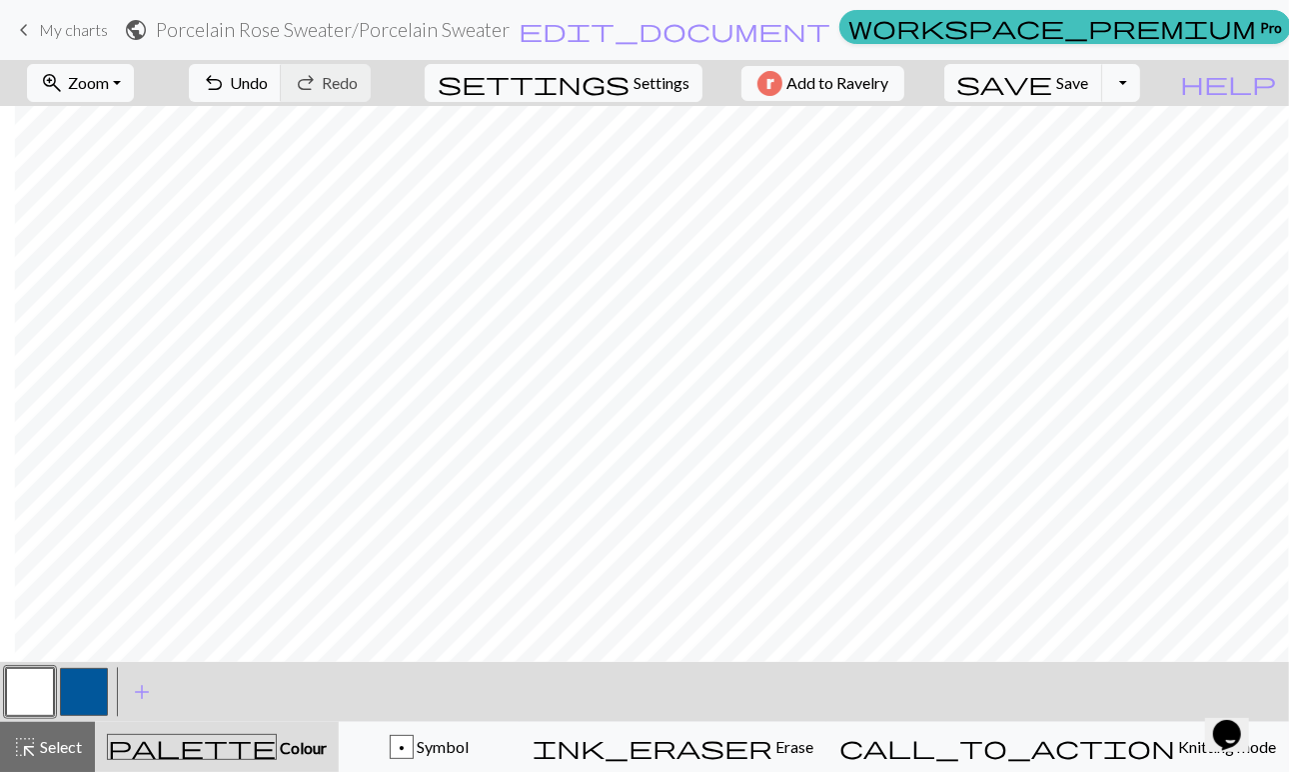
click at [76, 692] on button "button" at bounding box center [84, 692] width 48 height 48
click at [35, 692] on button "button" at bounding box center [30, 692] width 48 height 48
click at [76, 694] on button "button" at bounding box center [84, 692] width 48 height 48
click at [68, 678] on button "button" at bounding box center [84, 692] width 48 height 48
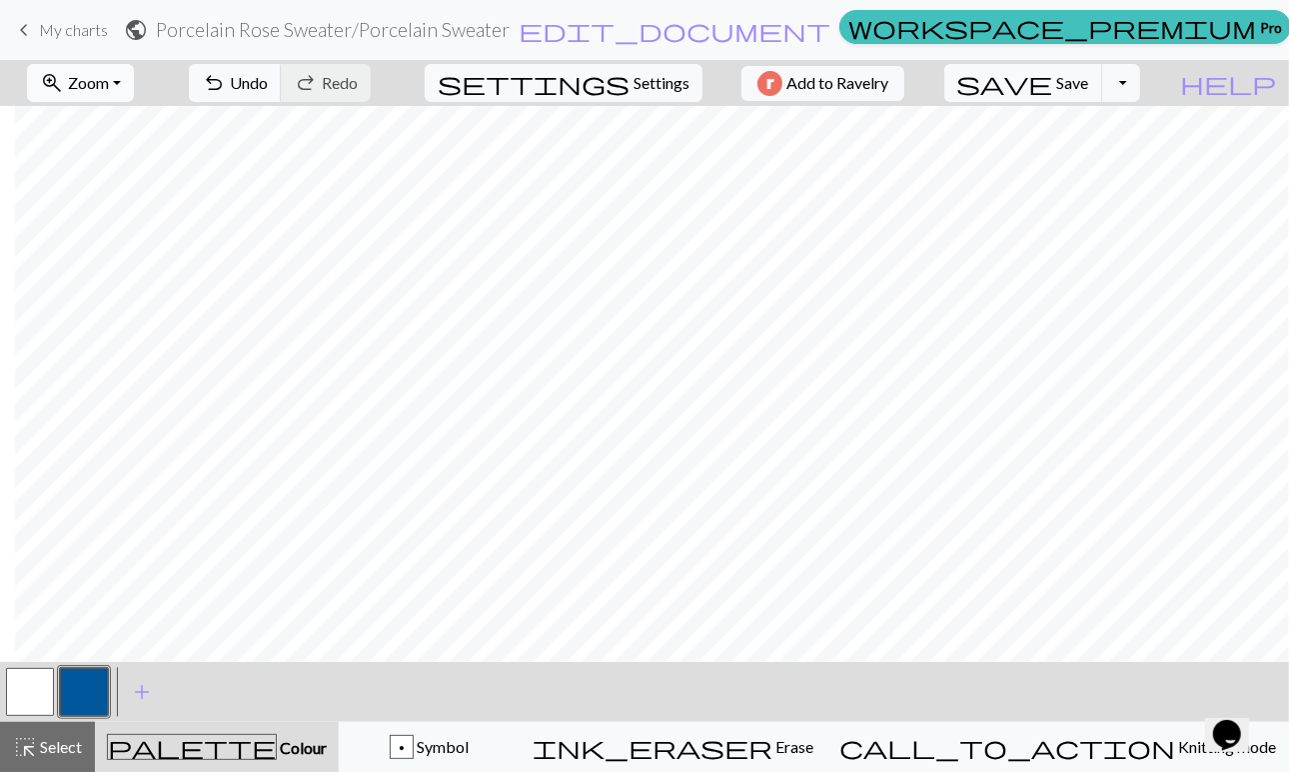
click at [134, 80] on button "zoom_in Zoom Zoom" at bounding box center [80, 83] width 107 height 38
click at [124, 130] on button "Fit all" at bounding box center [107, 126] width 158 height 32
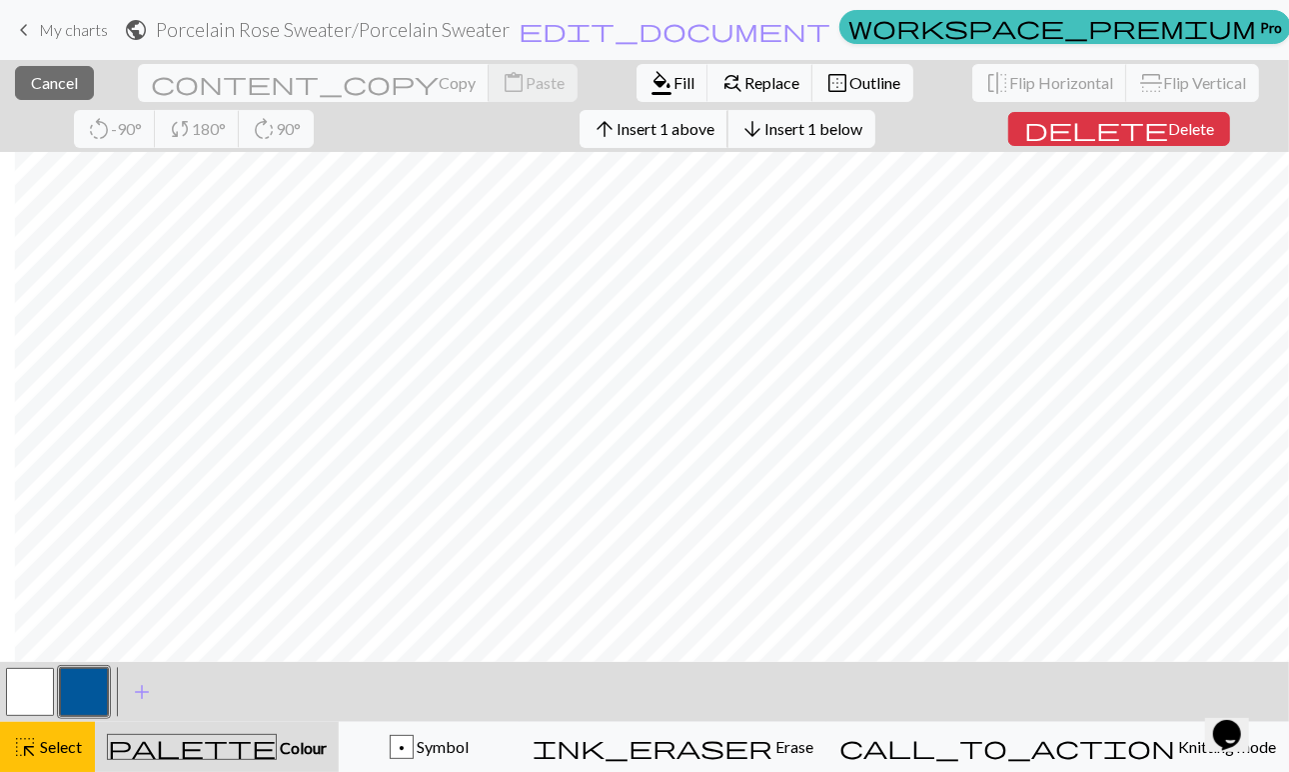
click at [617, 134] on span "Insert 1 above" at bounding box center [666, 128] width 98 height 19
click at [617, 128] on span "Insert 1 above" at bounding box center [666, 128] width 98 height 19
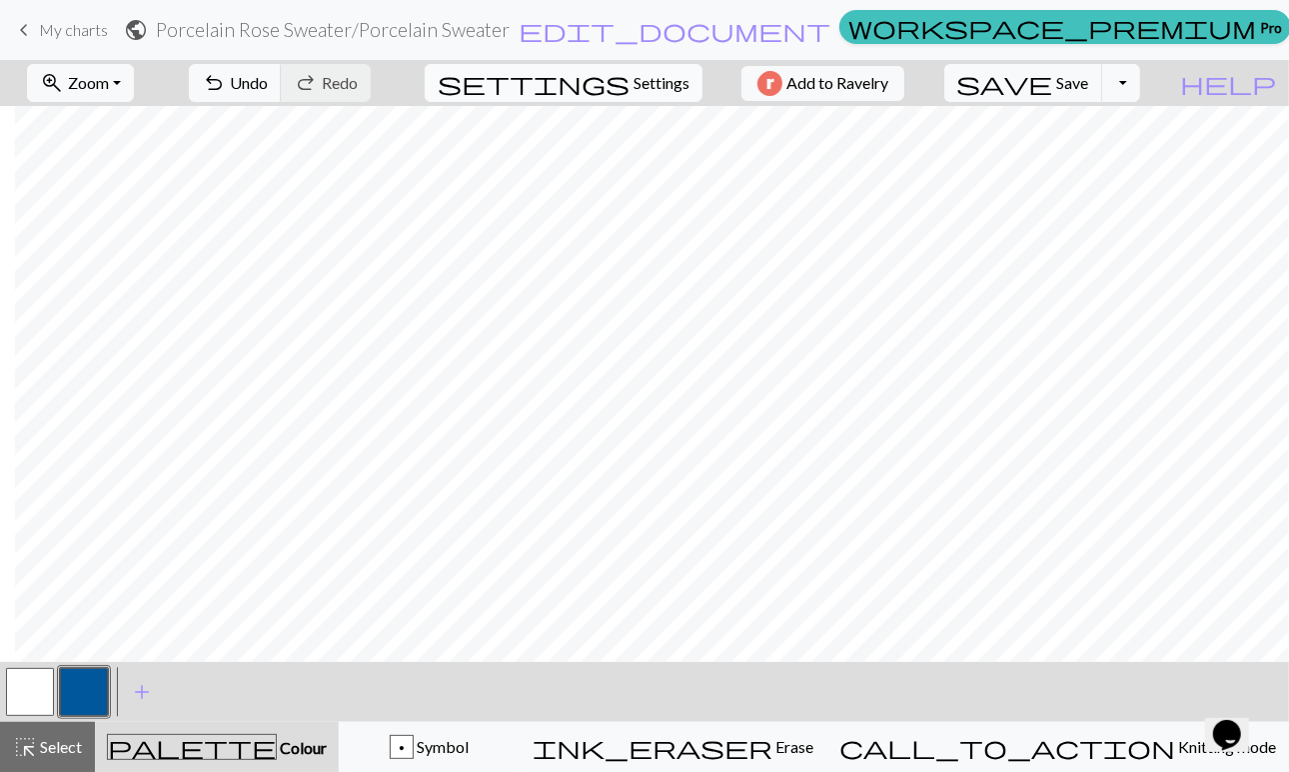
click at [652, 90] on span "Settings" at bounding box center [662, 83] width 56 height 24
select select "aran"
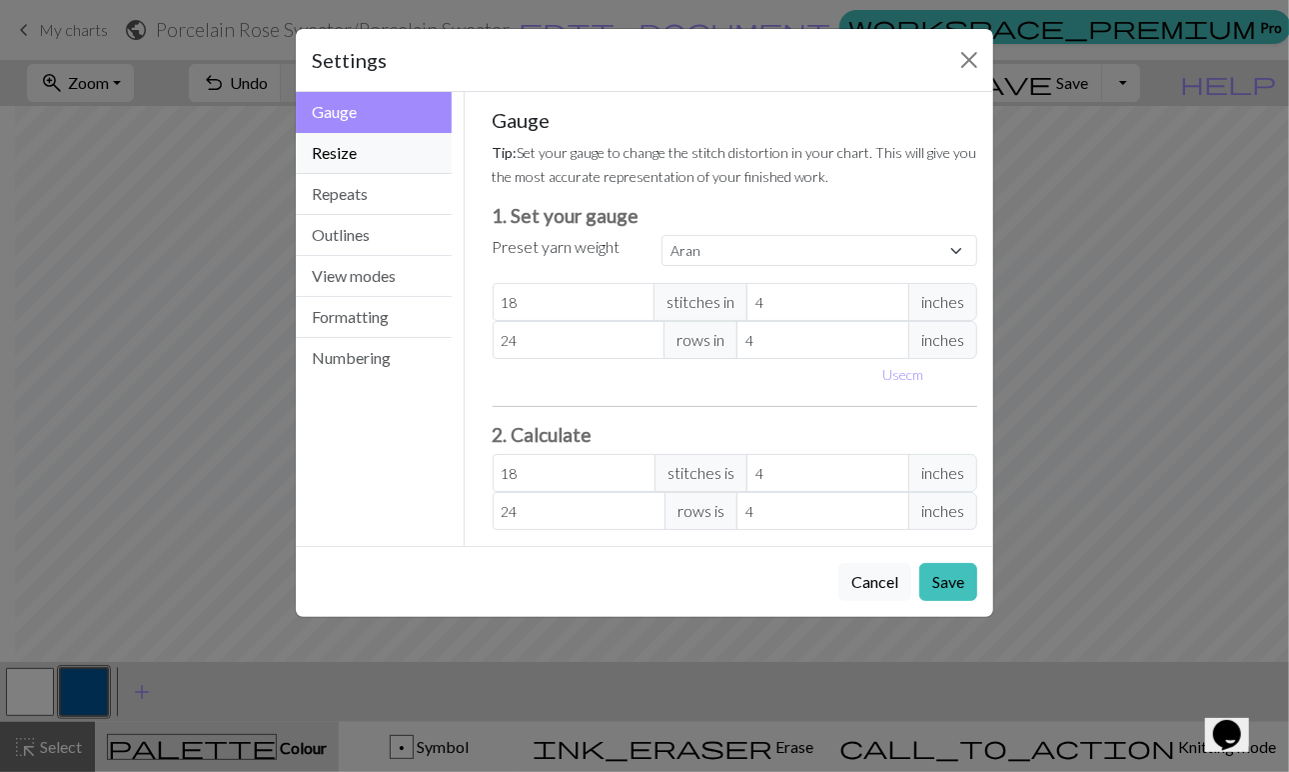
click at [354, 155] on button "Resize" at bounding box center [374, 153] width 156 height 41
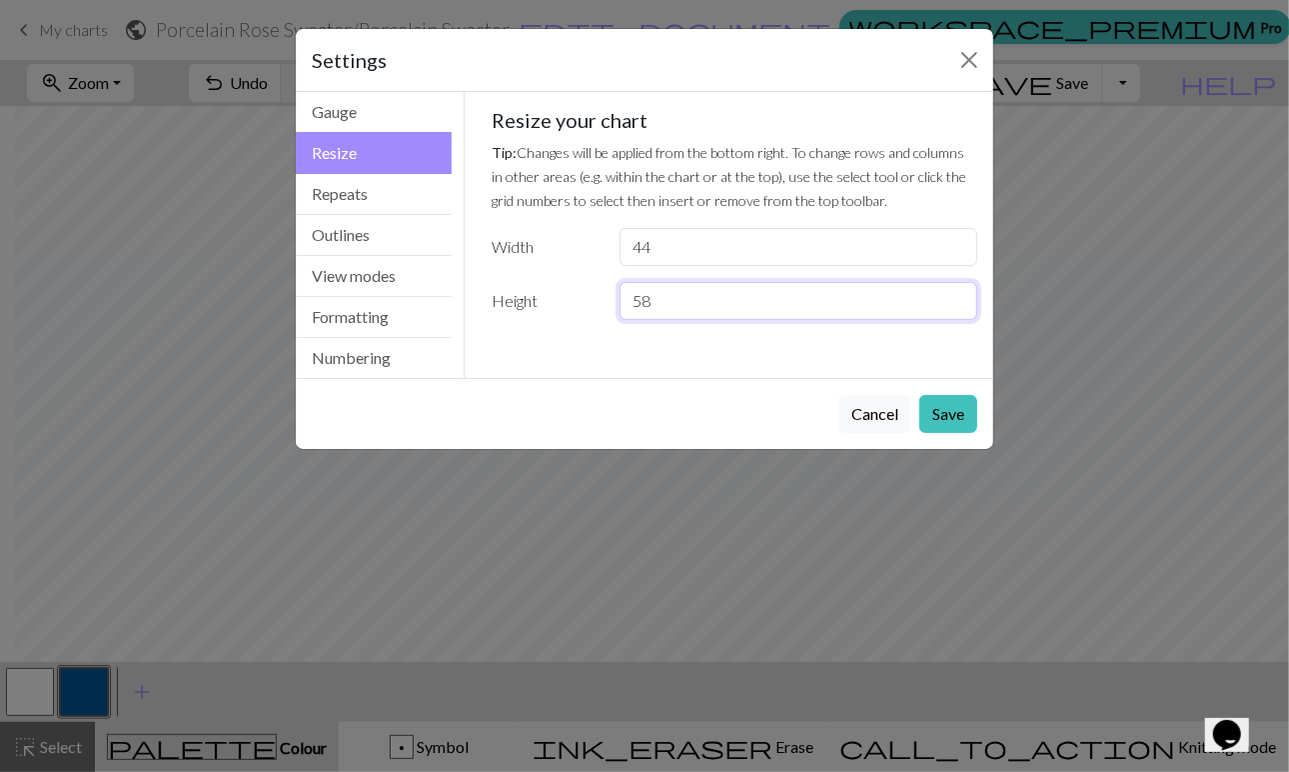
click at [959, 297] on input "58" at bounding box center [799, 301] width 358 height 38
click at [959, 297] on input "59" at bounding box center [799, 301] width 358 height 38
click at [959, 297] on input "60" at bounding box center [799, 301] width 358 height 38
click at [959, 297] on input "61" at bounding box center [799, 301] width 358 height 38
click at [959, 297] on input "62" at bounding box center [799, 301] width 358 height 38
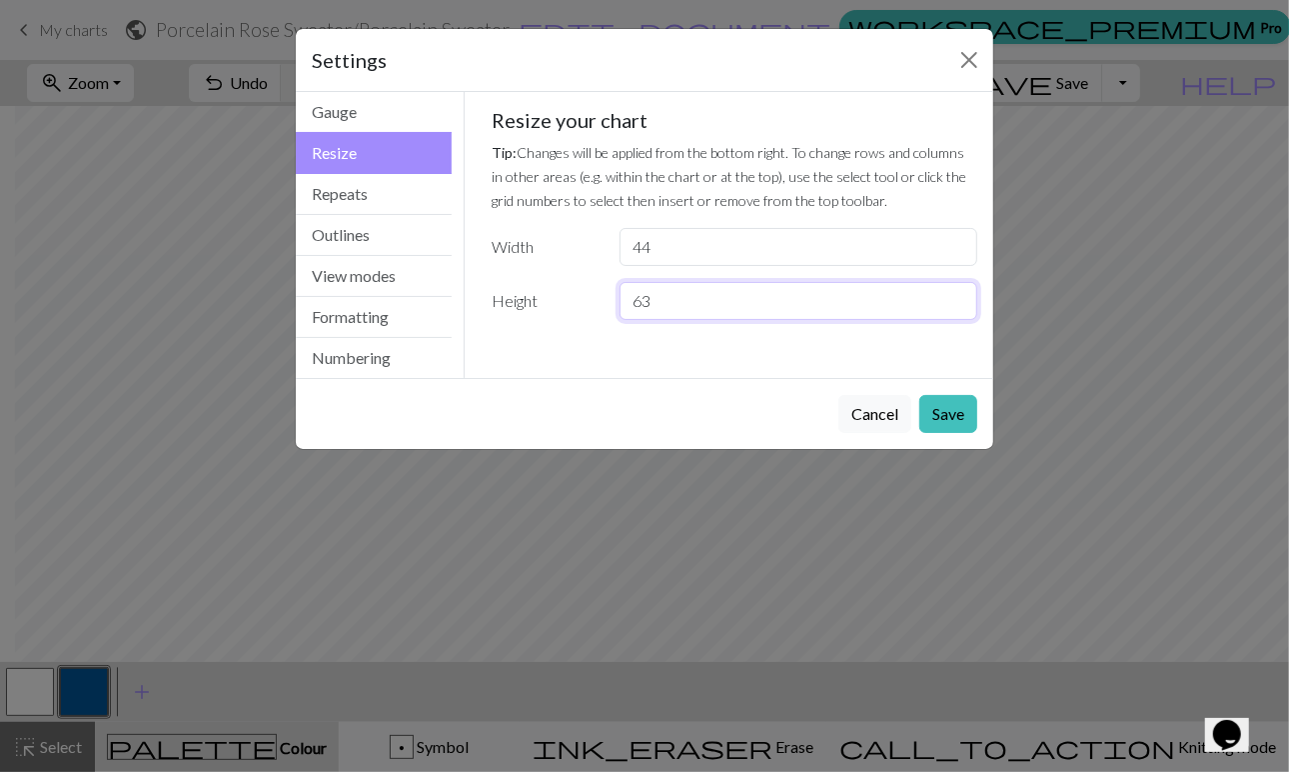
click at [959, 297] on input "63" at bounding box center [799, 301] width 358 height 38
click at [959, 297] on input "64" at bounding box center [799, 301] width 358 height 38
click at [959, 297] on input "65" at bounding box center [799, 301] width 358 height 38
click at [959, 297] on input "66" at bounding box center [799, 301] width 358 height 38
click at [959, 297] on input "67" at bounding box center [799, 301] width 358 height 38
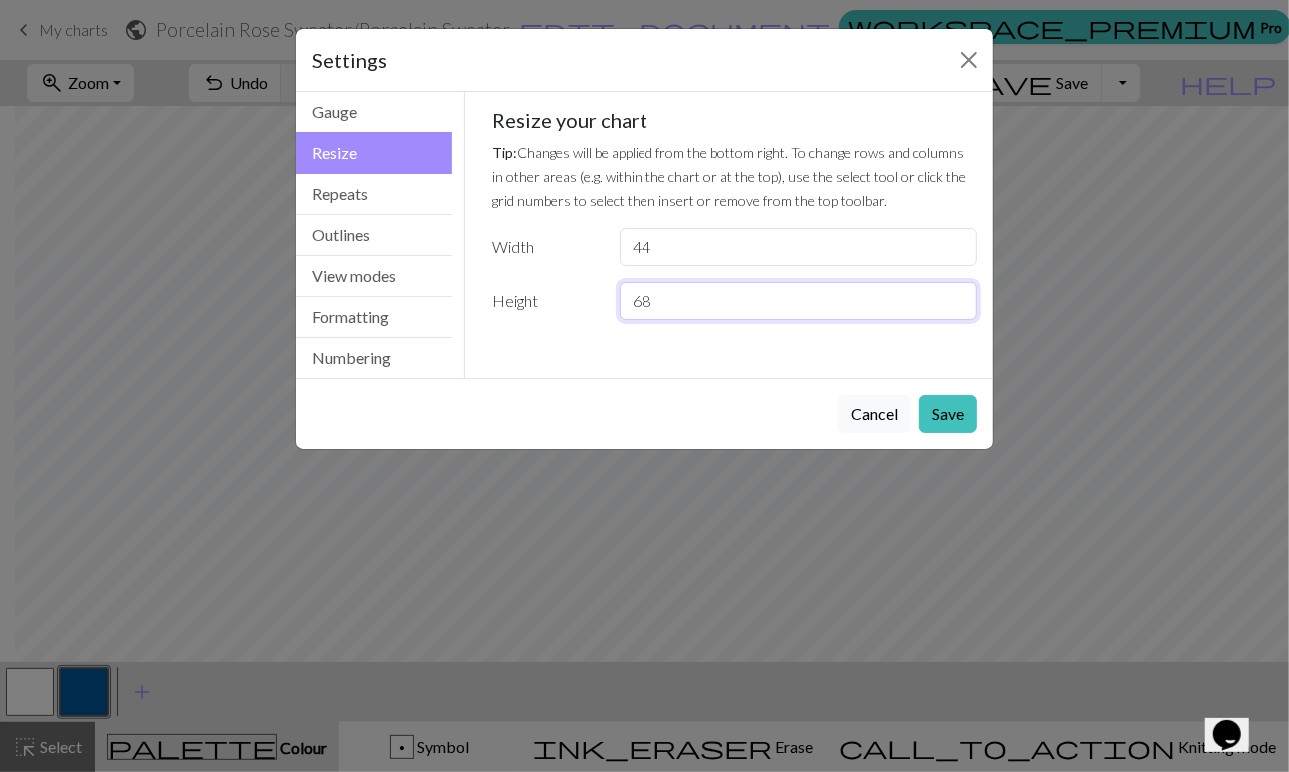
click at [959, 297] on input "68" at bounding box center [799, 301] width 358 height 38
click at [959, 297] on input "69" at bounding box center [799, 301] width 358 height 38
type input "70"
click at [959, 297] on input "70" at bounding box center [799, 301] width 358 height 38
click at [948, 406] on button "Save" at bounding box center [948, 414] width 58 height 38
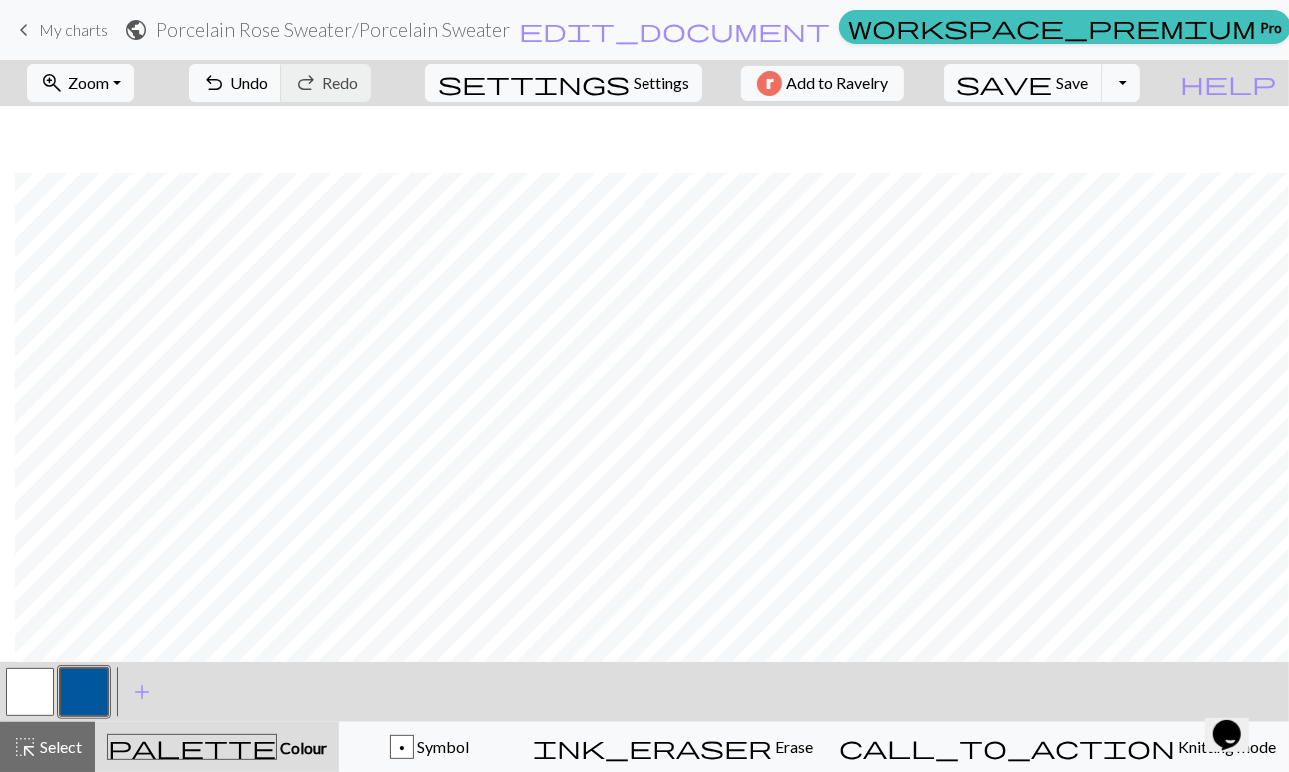
scroll to position [228, 14]
